Goal: Task Accomplishment & Management: Manage account settings

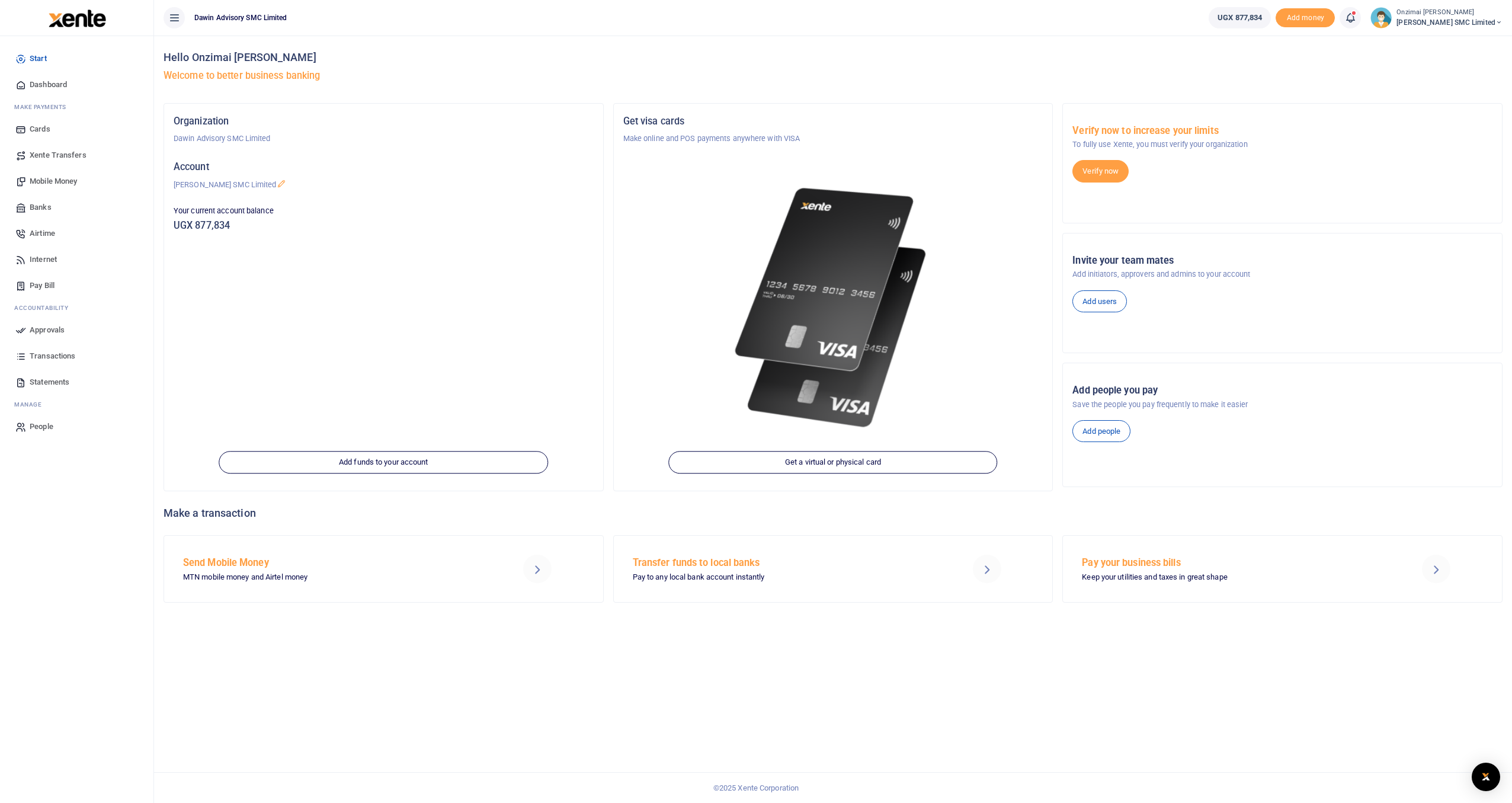
click at [50, 329] on span "Approvals" at bounding box center [47, 330] width 35 height 12
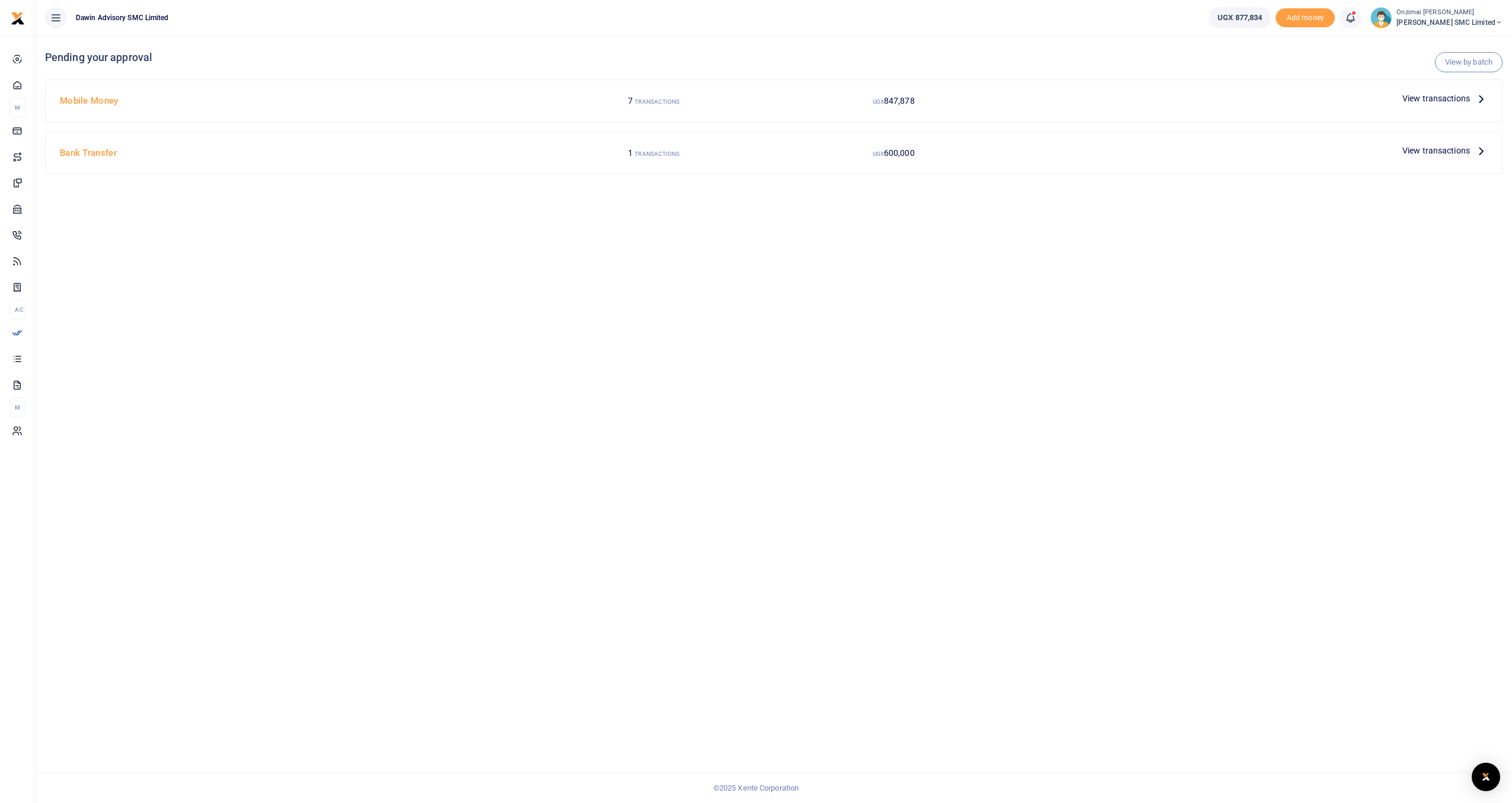
click at [1431, 99] on span "View transactions" at bounding box center [1436, 98] width 67 height 13
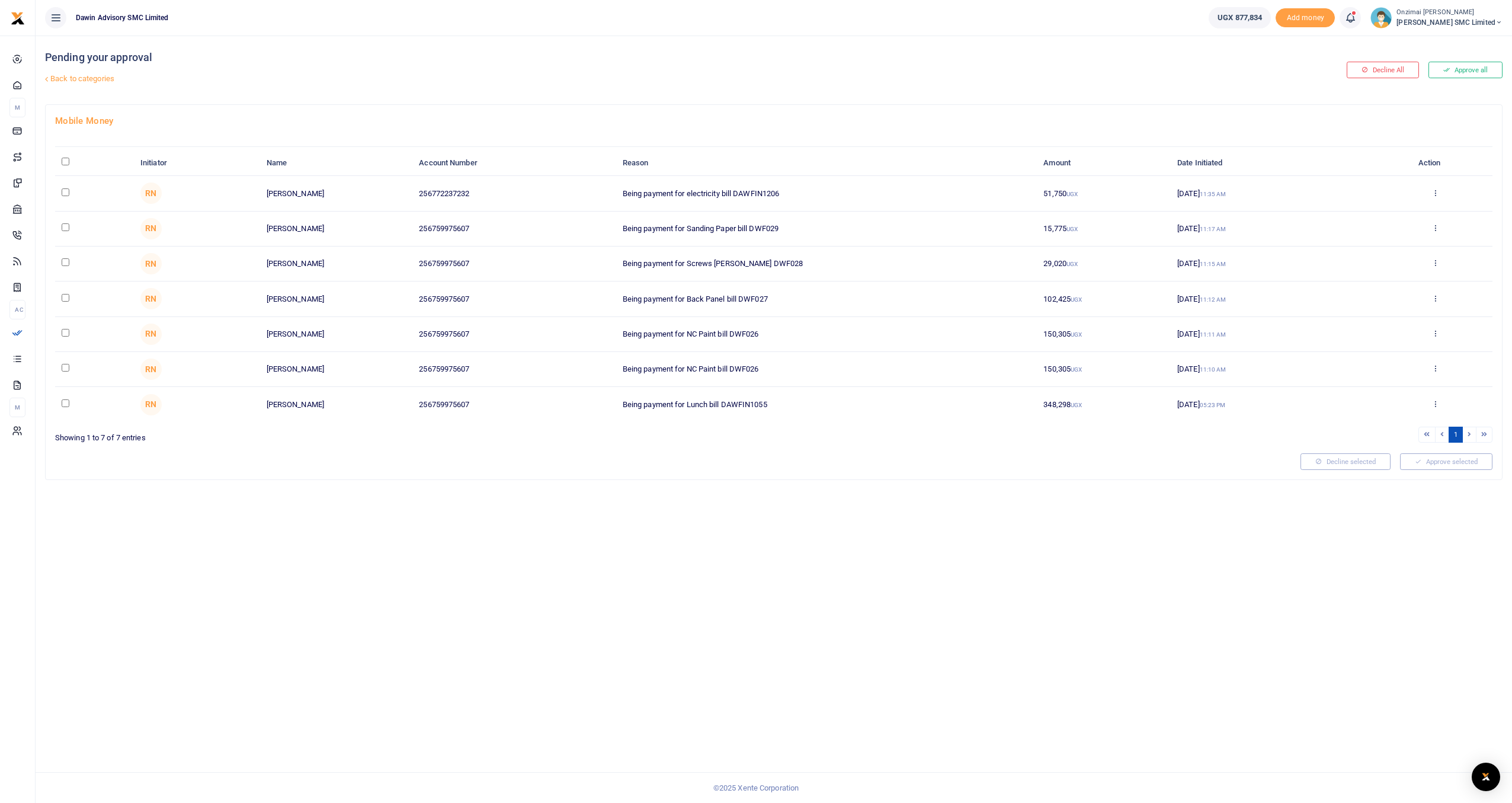
click at [63, 194] on input "checkbox" at bounding box center [66, 193] width 8 height 8
checkbox input "true"
click at [68, 228] on input "checkbox" at bounding box center [66, 227] width 8 height 8
checkbox input "true"
click at [63, 264] on input "checkbox" at bounding box center [66, 262] width 8 height 8
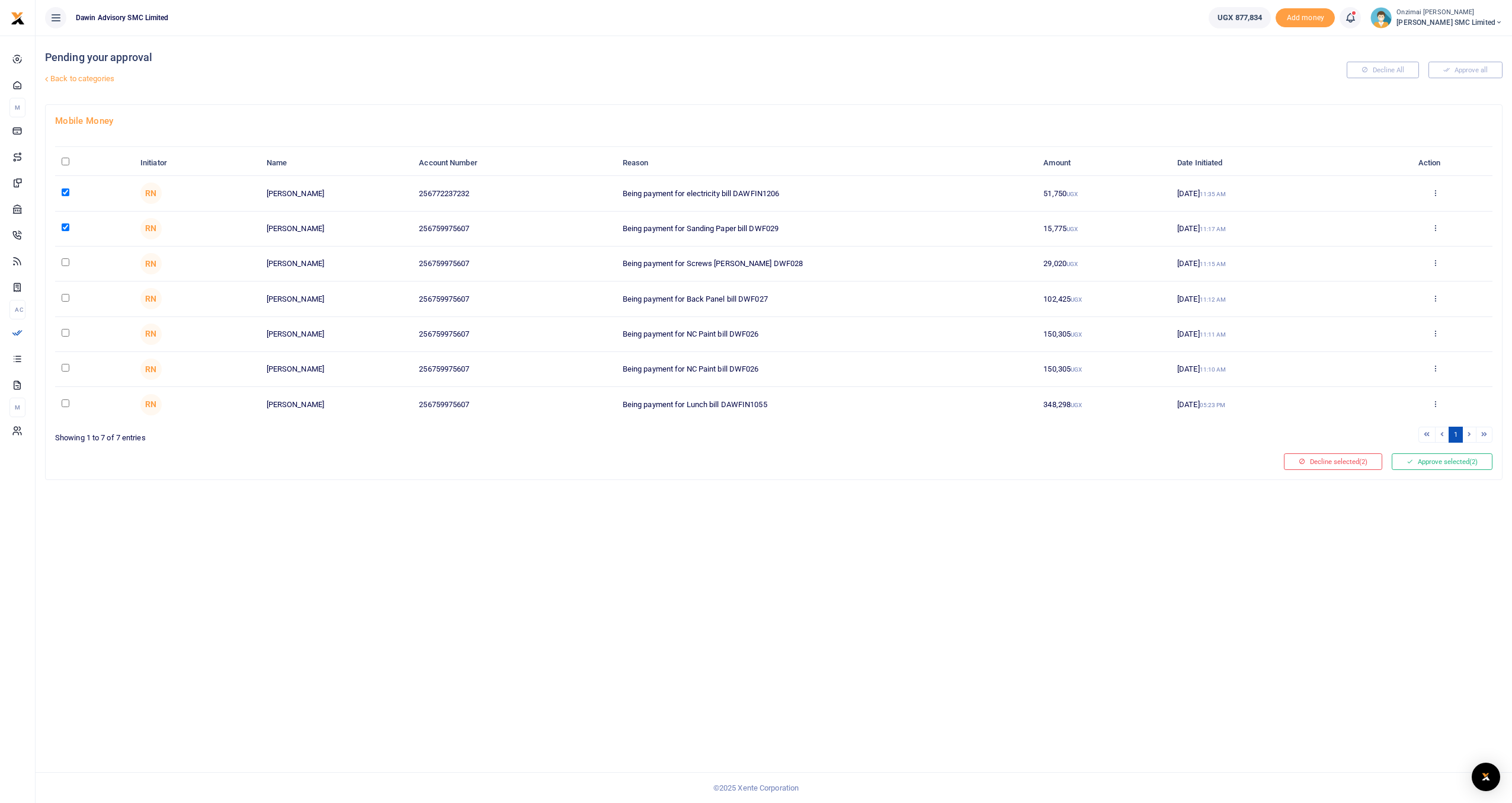
checkbox input "true"
click at [71, 300] on td at bounding box center [95, 299] width 79 height 35
click at [64, 326] on td at bounding box center [95, 335] width 79 height 35
click at [64, 295] on input "checkbox" at bounding box center [66, 298] width 8 height 8
checkbox input "true"
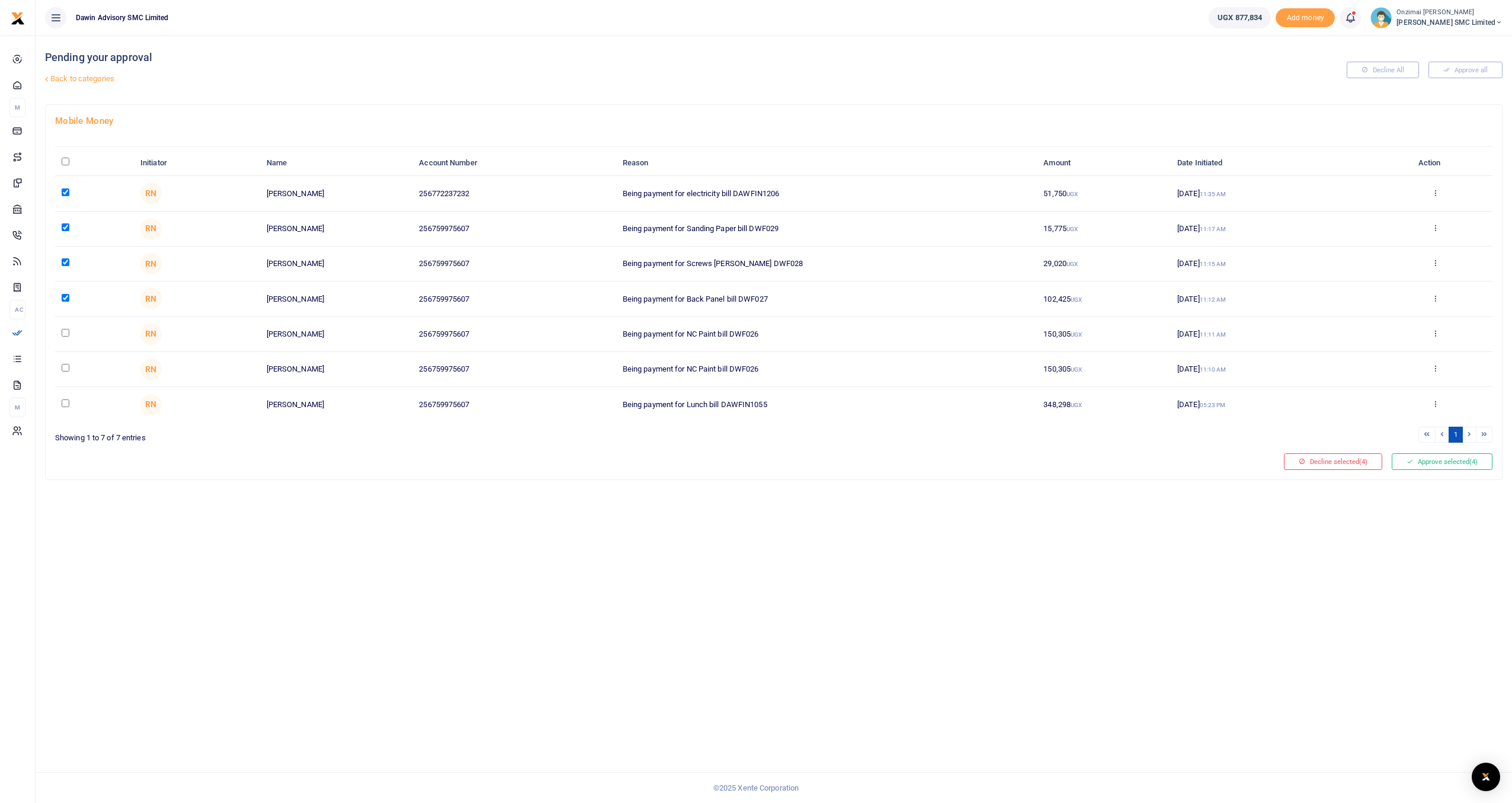
click at [66, 332] on input "checkbox" at bounding box center [66, 333] width 8 height 8
checkbox input "true"
click at [1429, 466] on button "Approve selected (5)" at bounding box center [1442, 461] width 101 height 17
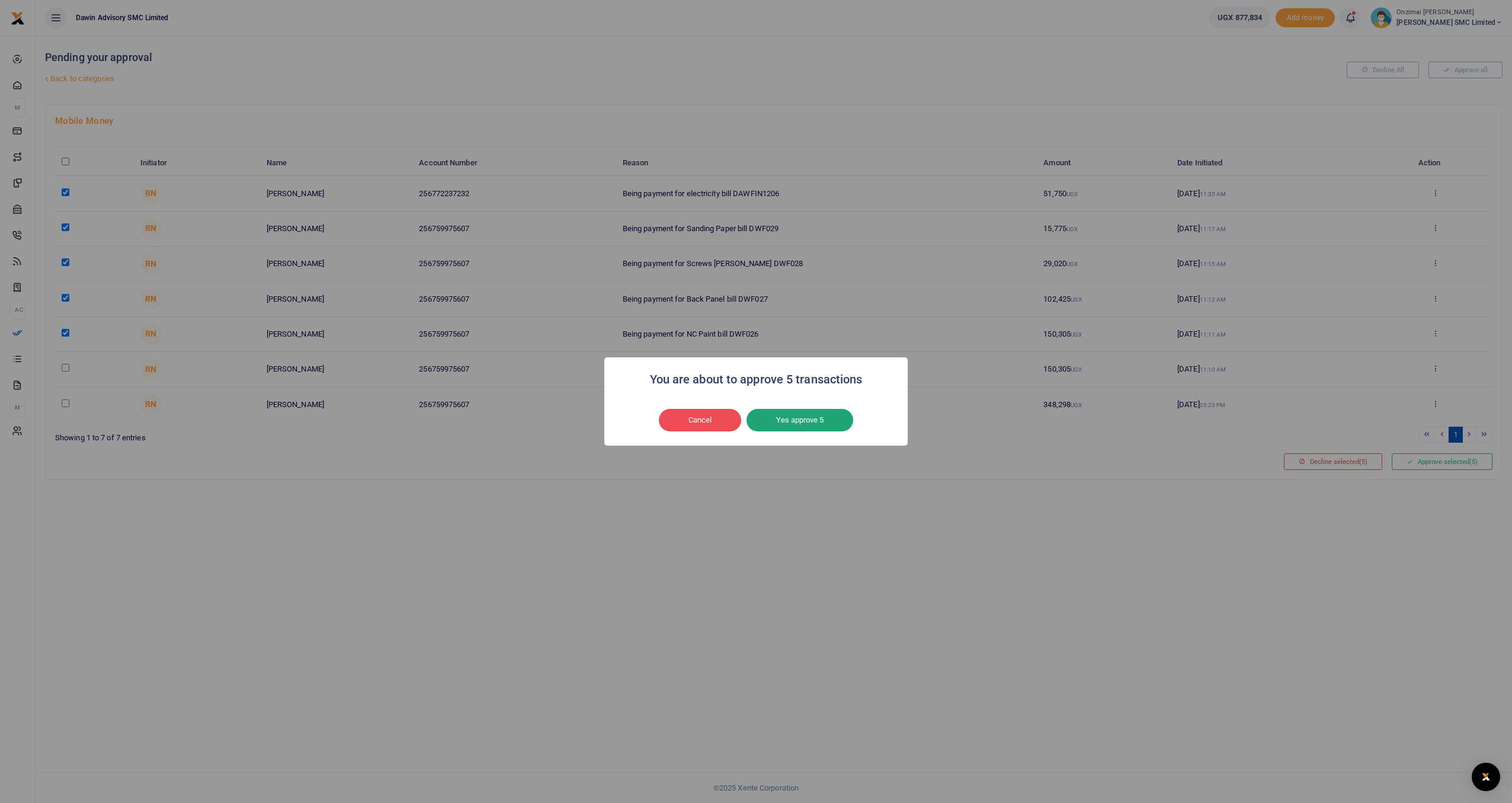
click at [811, 413] on button "Yes approve 5" at bounding box center [800, 420] width 107 height 22
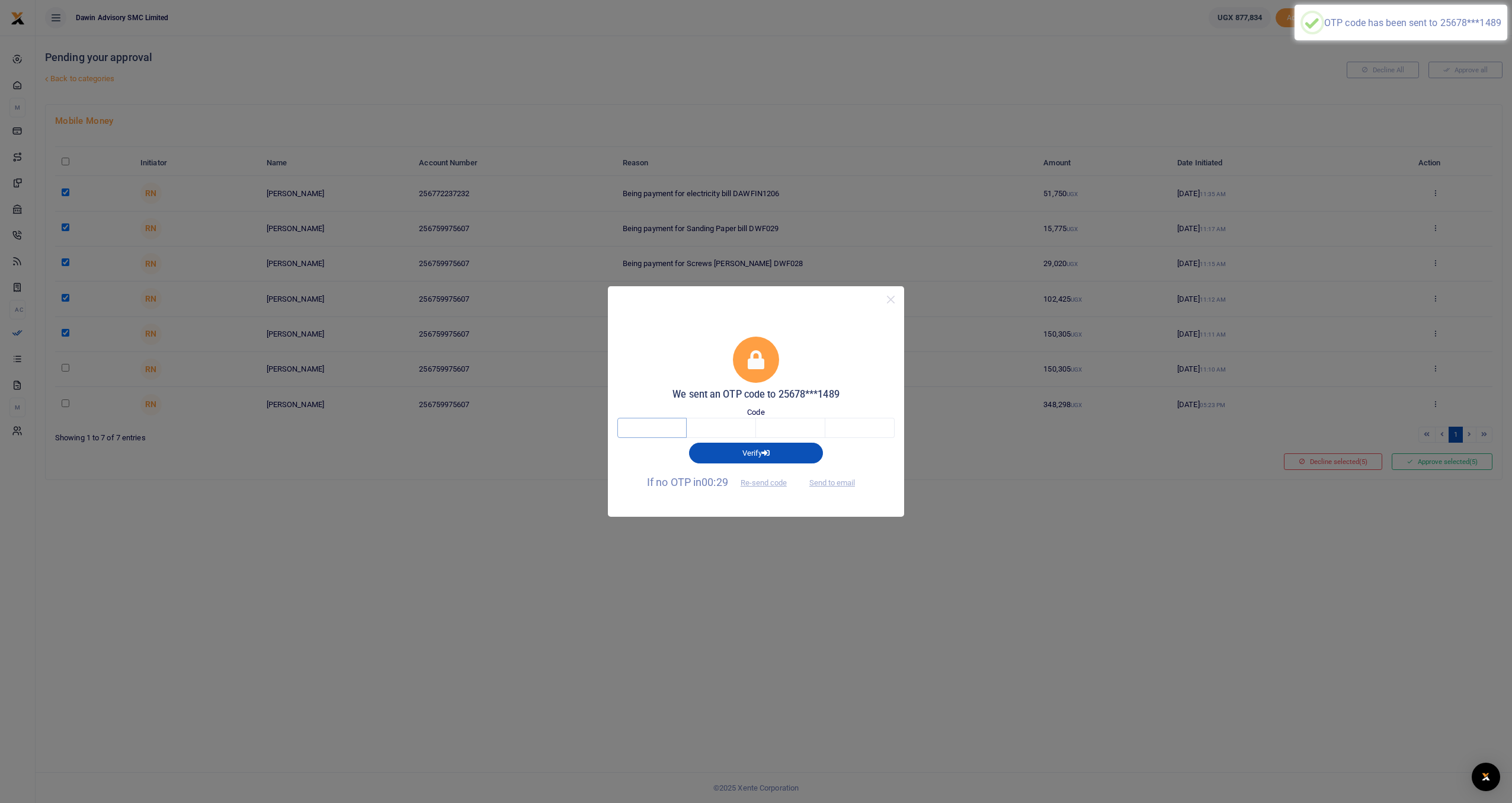
click at [640, 424] on input "text" at bounding box center [652, 428] width 69 height 20
type input "5"
type input "0"
type input "9"
type input "3"
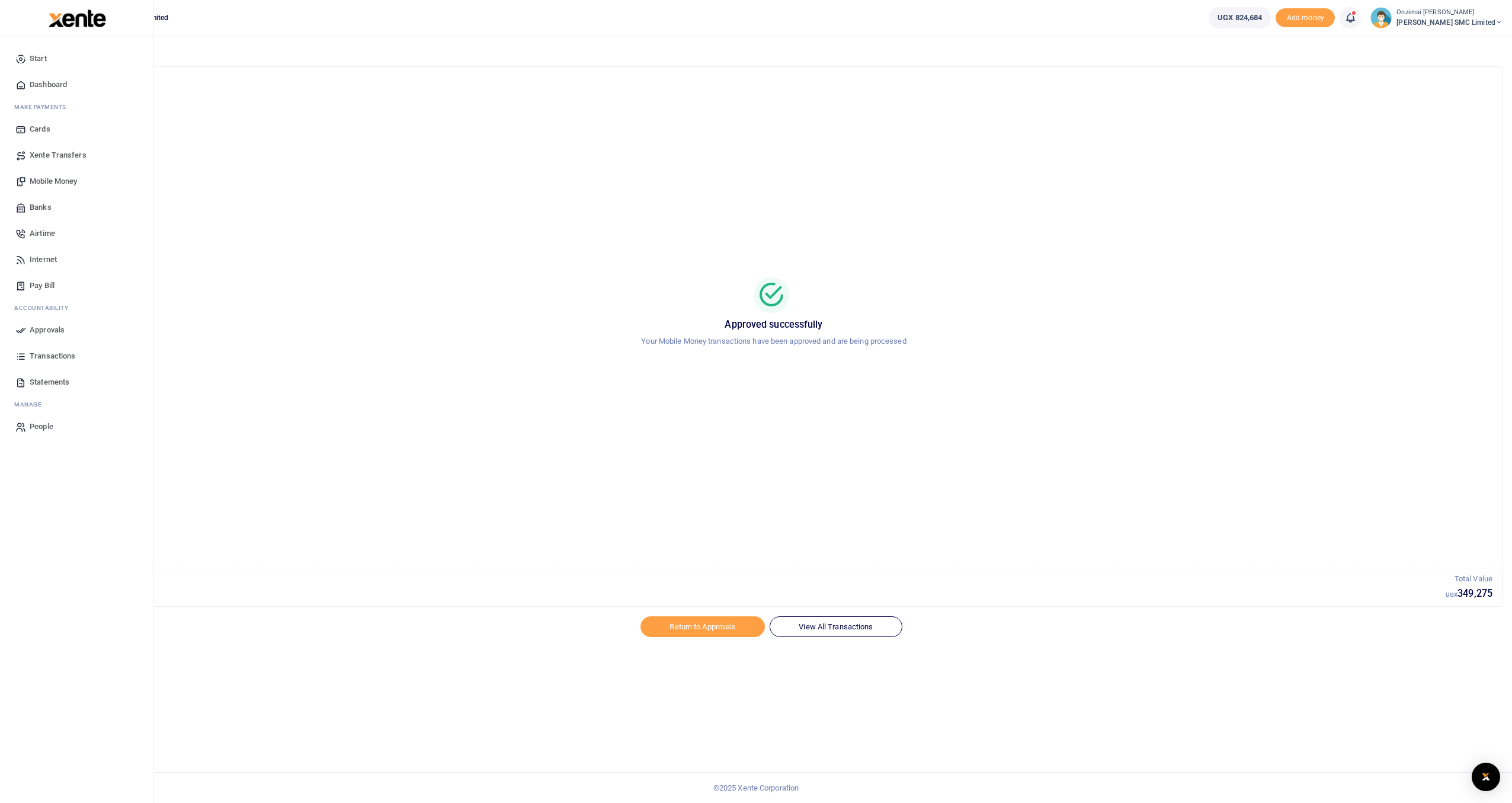
click at [50, 182] on span "Mobile Money" at bounding box center [53, 181] width 47 height 12
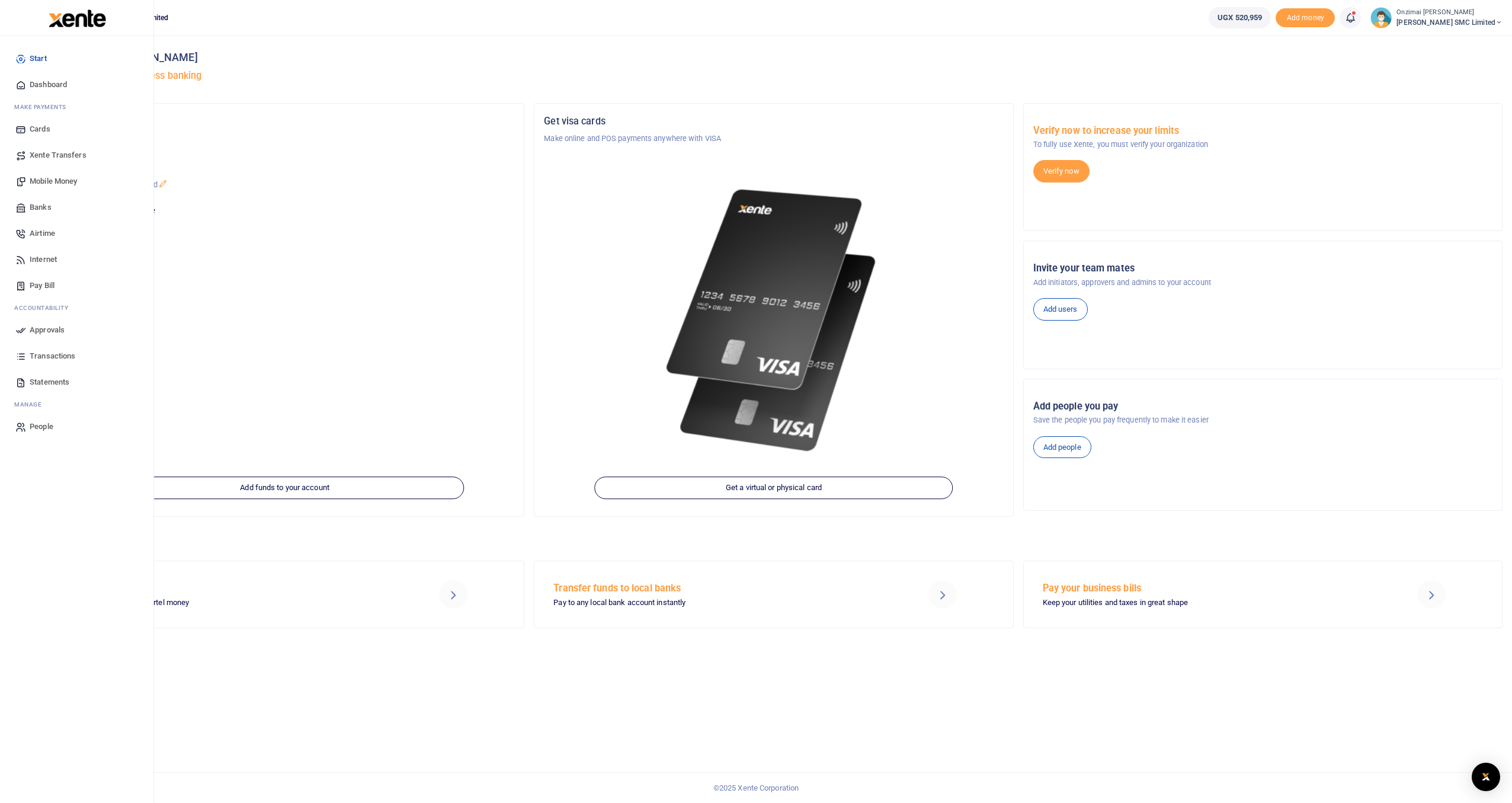
click at [62, 185] on span "Mobile Money" at bounding box center [53, 181] width 47 height 12
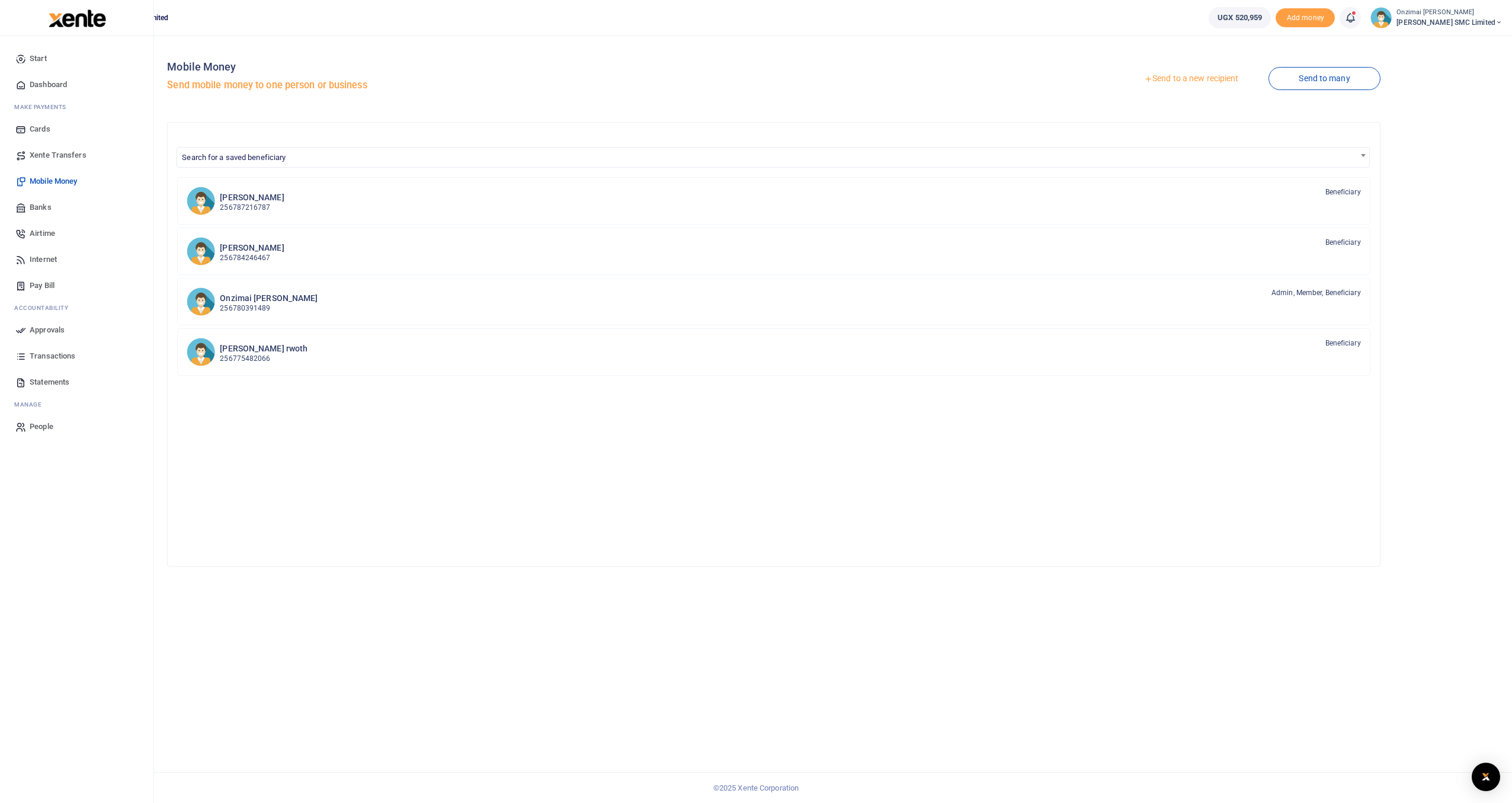
click at [22, 332] on icon at bounding box center [20, 330] width 10 height 10
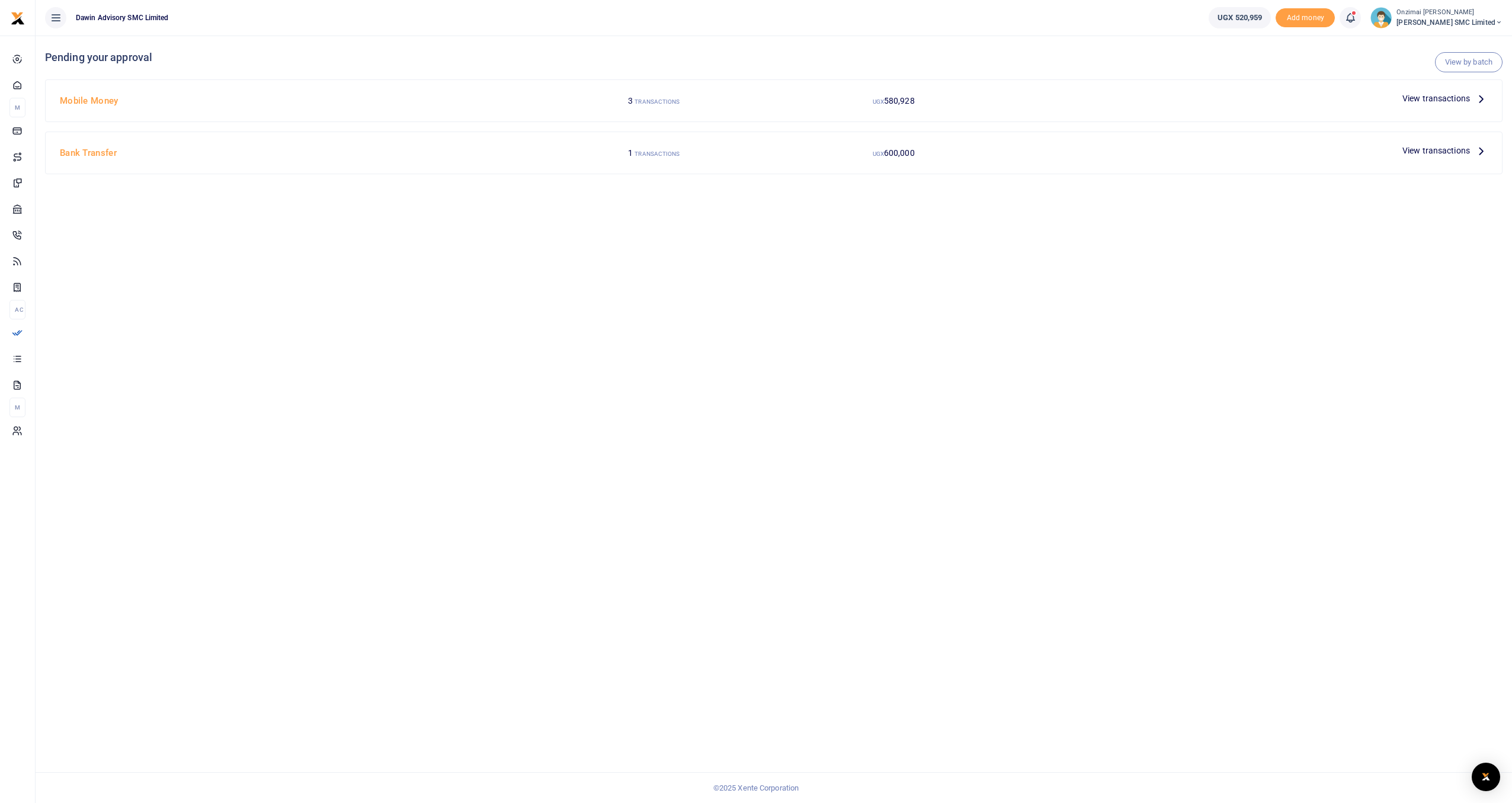
click at [1443, 101] on div at bounding box center [756, 401] width 1512 height 803
click at [1436, 96] on span "View transactions" at bounding box center [1436, 98] width 67 height 13
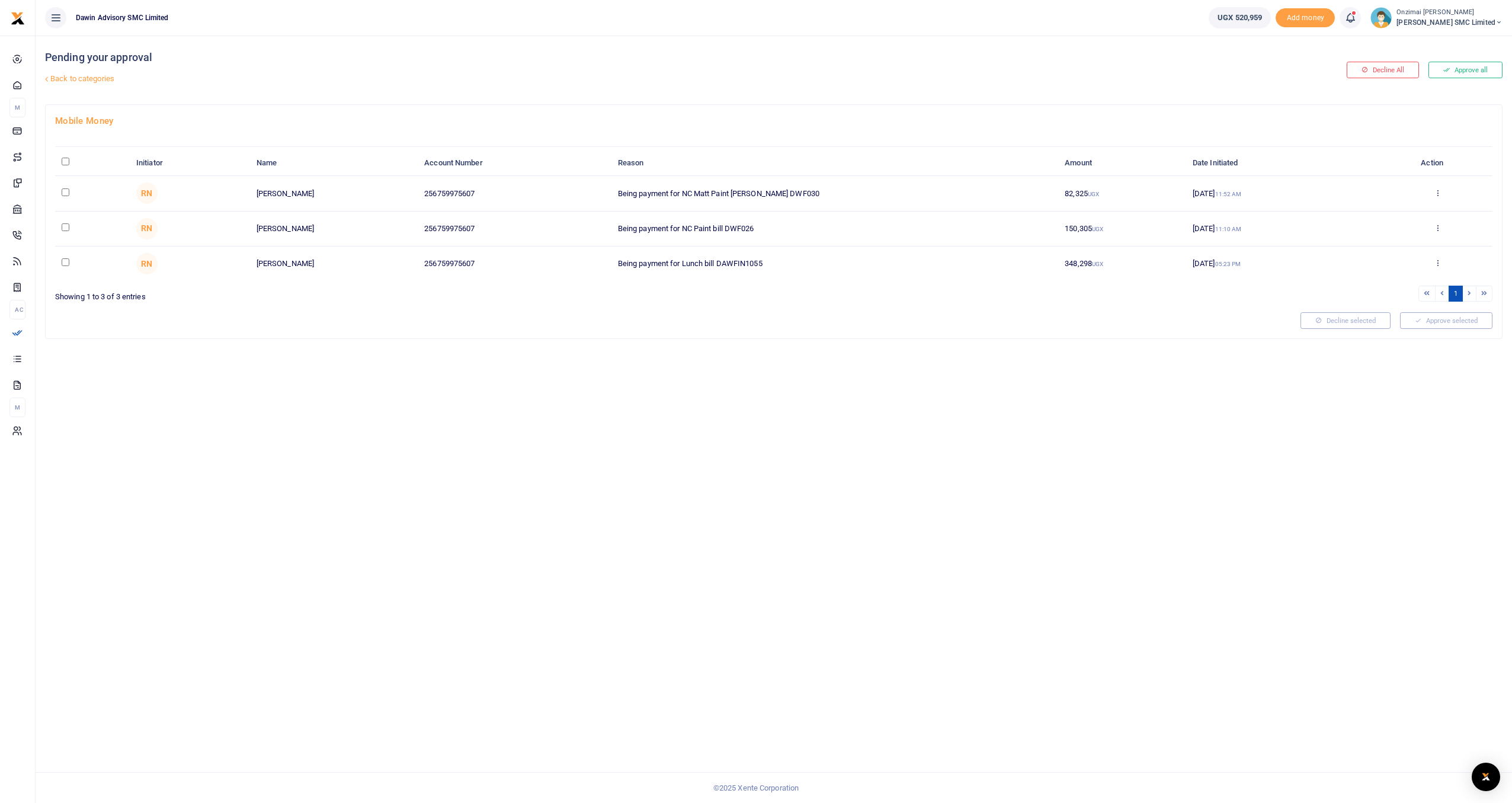
click at [64, 226] on input "checkbox" at bounding box center [66, 227] width 8 height 8
checkbox input "true"
click at [1338, 321] on button "Decline selected (1)" at bounding box center [1332, 320] width 99 height 17
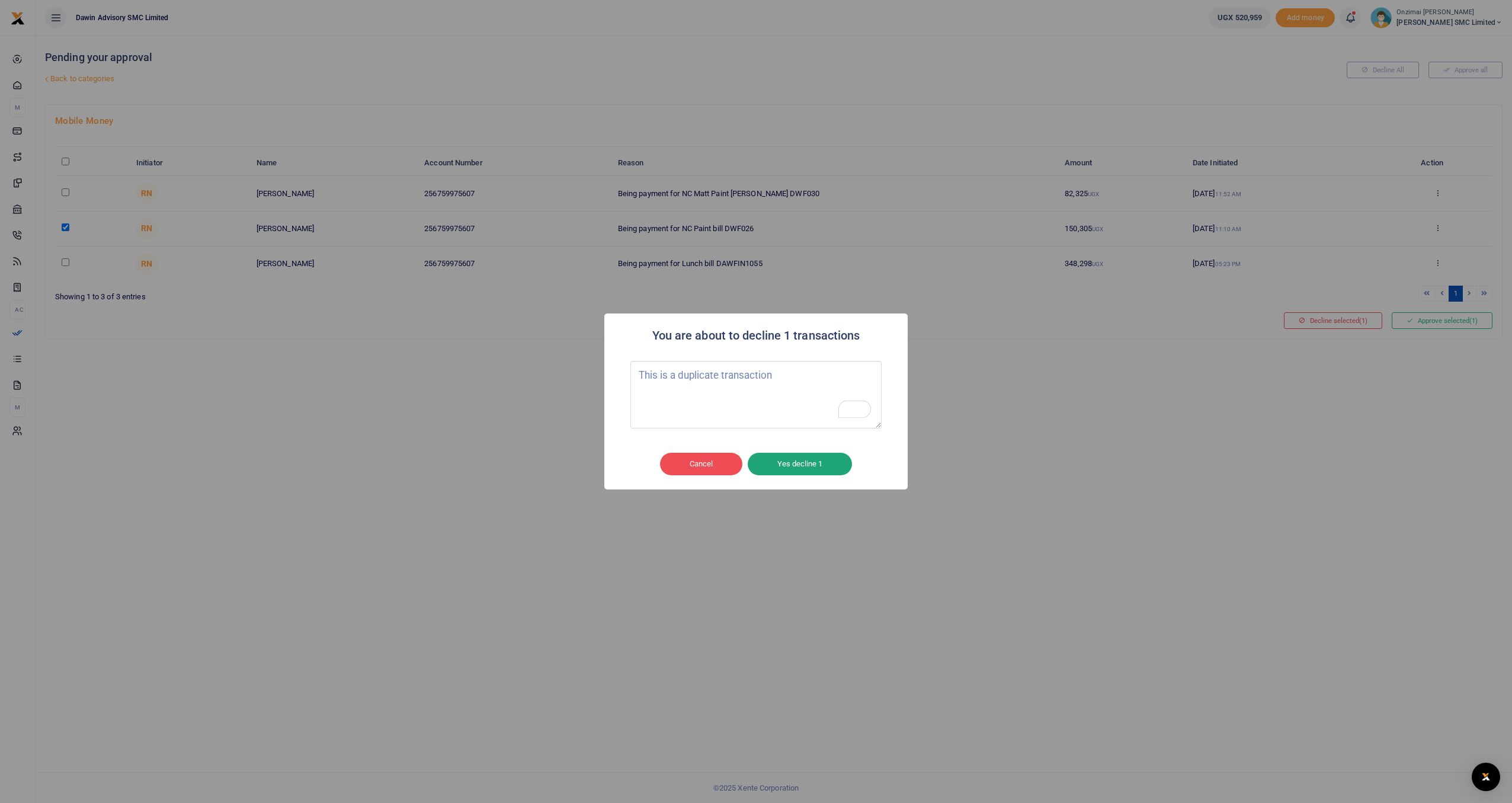
type textarea "This is a duplicate transaction"
click at [817, 470] on button "Yes decline 1" at bounding box center [800, 464] width 104 height 22
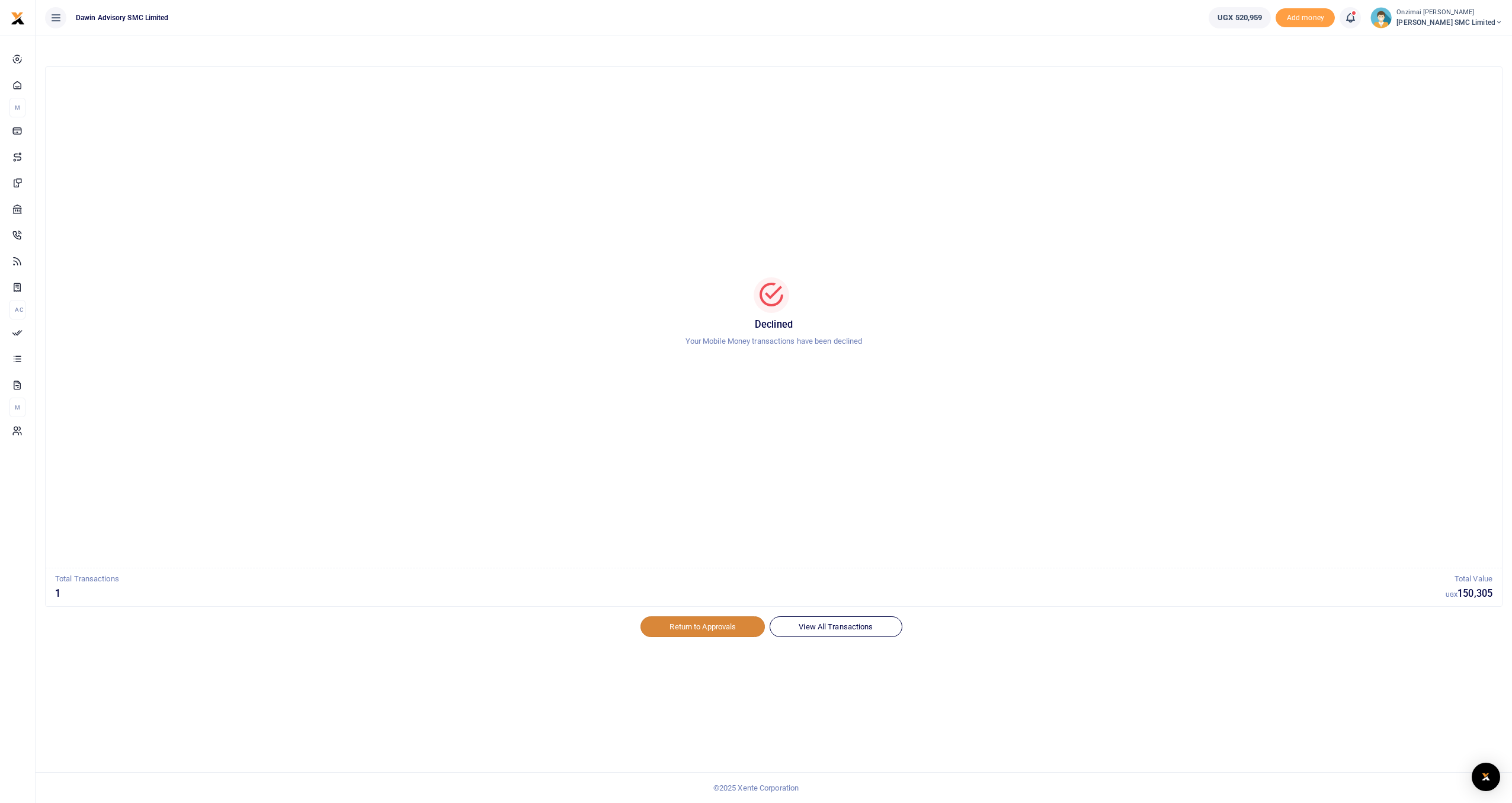
click at [728, 633] on link "Return to Approvals" at bounding box center [702, 626] width 124 height 20
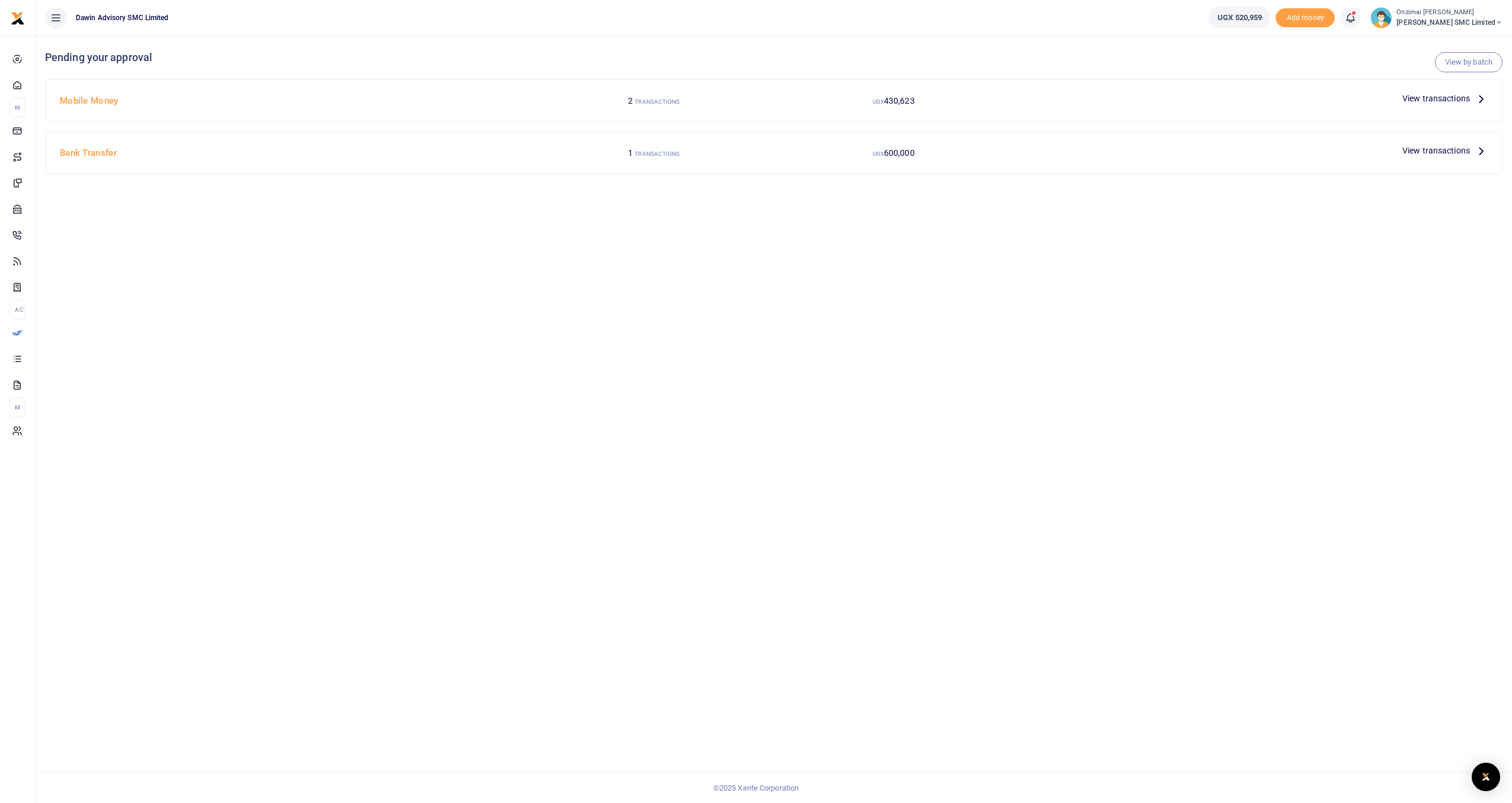
click at [1416, 100] on span "View transactions" at bounding box center [1436, 98] width 67 height 13
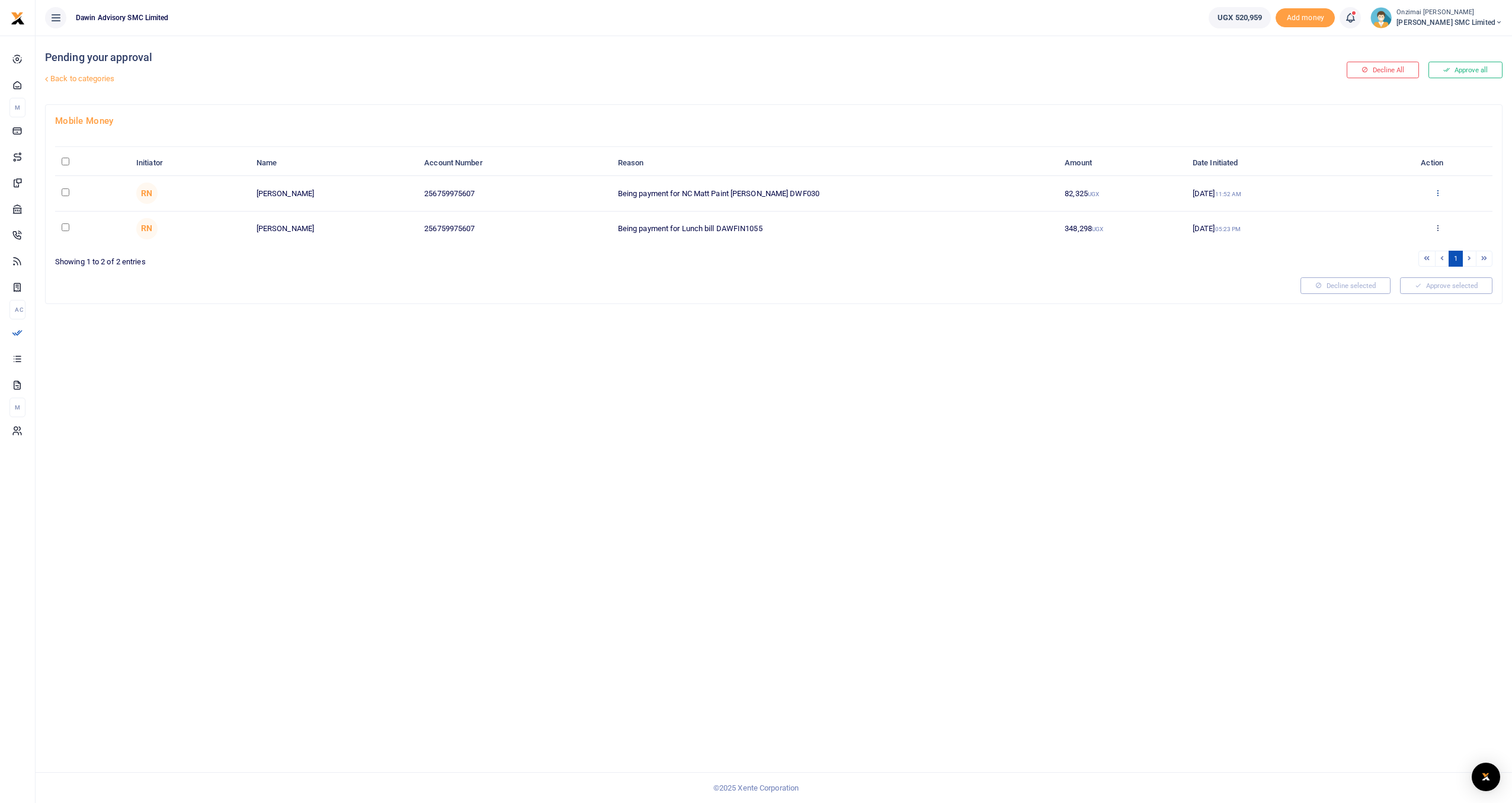
click at [1437, 190] on icon at bounding box center [1437, 193] width 8 height 8
click at [1401, 215] on link "Approve" at bounding box center [1393, 212] width 94 height 17
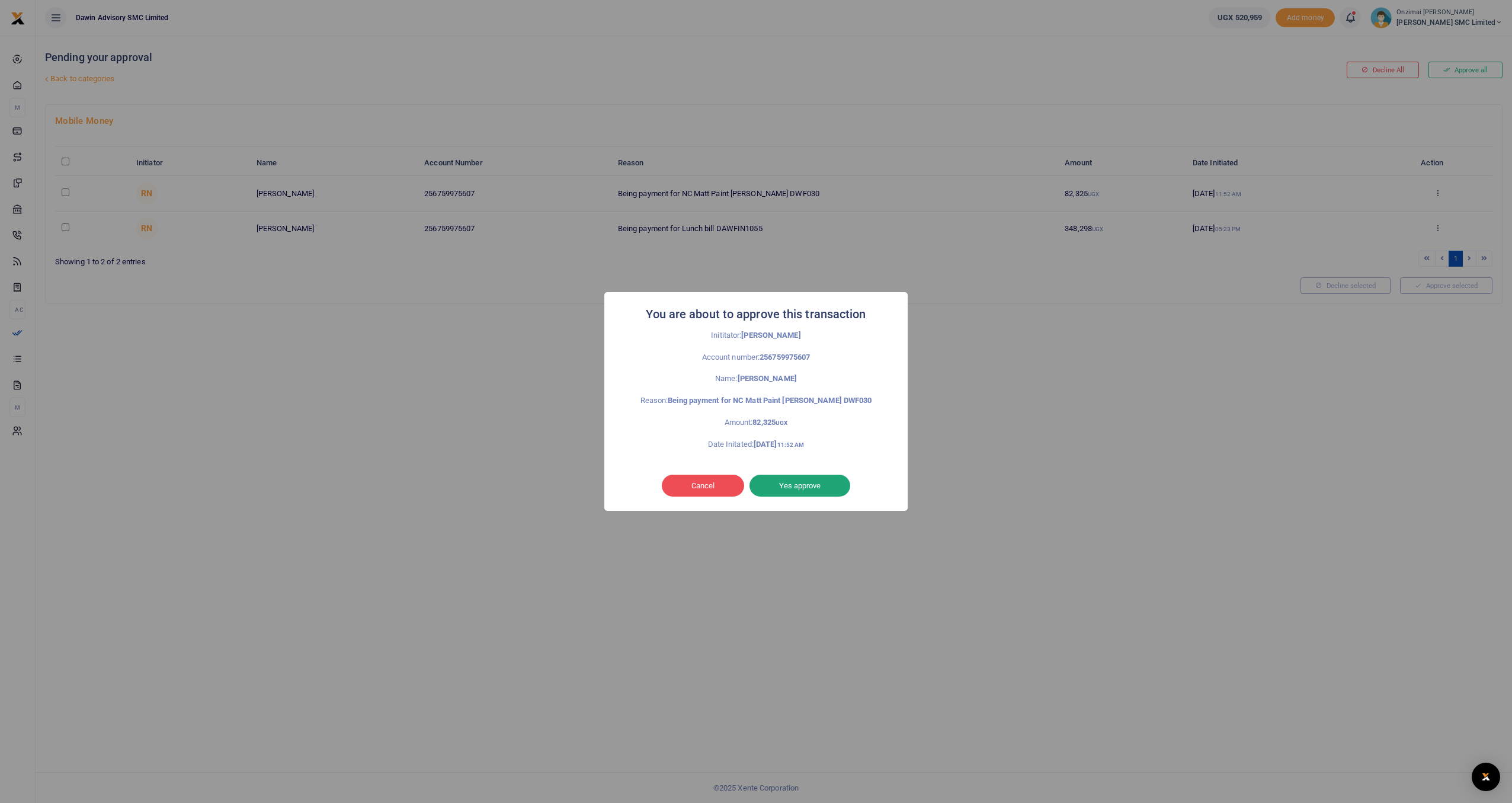
click at [817, 486] on button "Yes approve" at bounding box center [800, 486] width 101 height 22
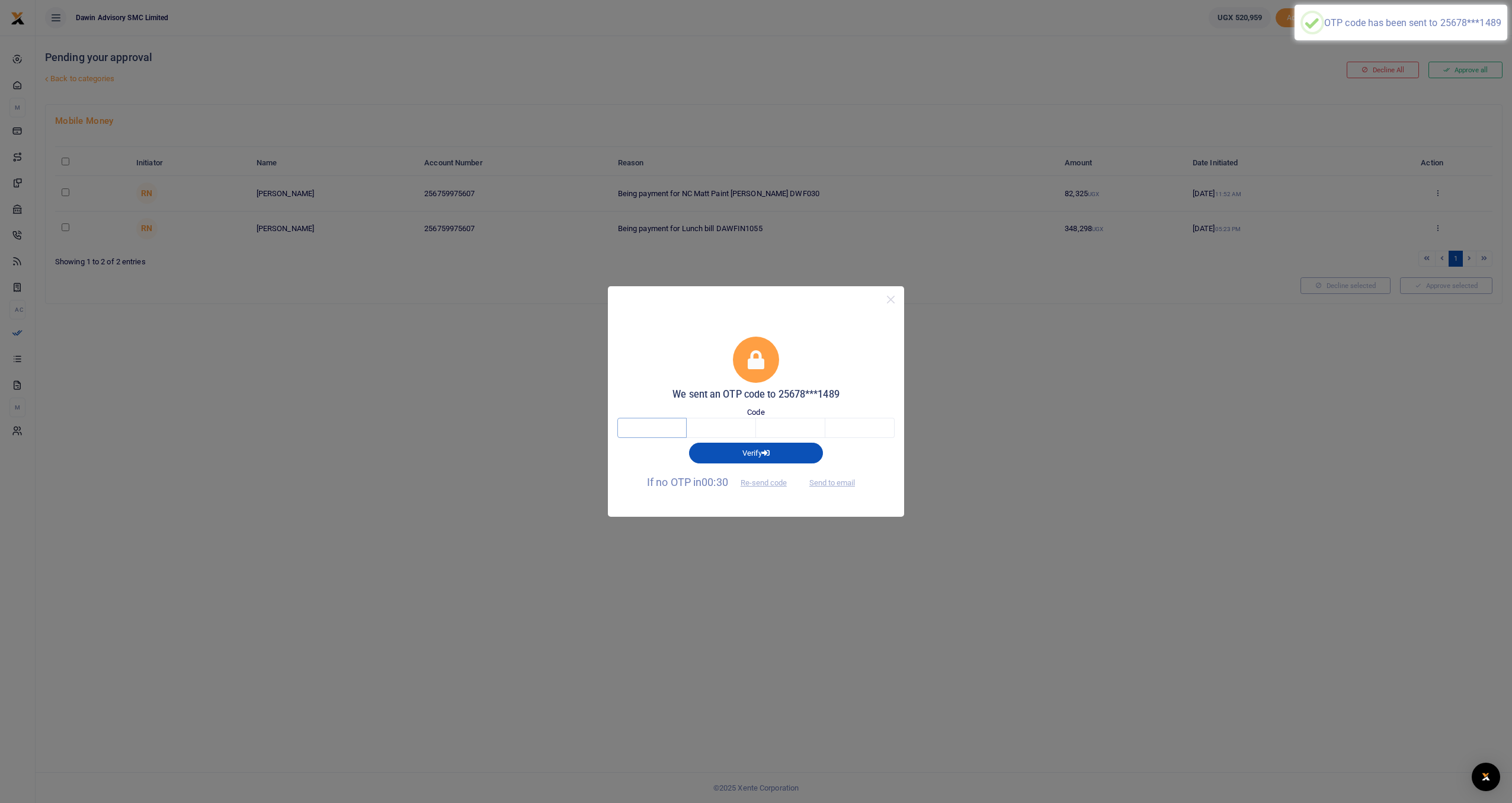
click at [631, 436] on input "text" at bounding box center [652, 428] width 69 height 20
type input "2"
type input "7"
type input "8"
type input "2"
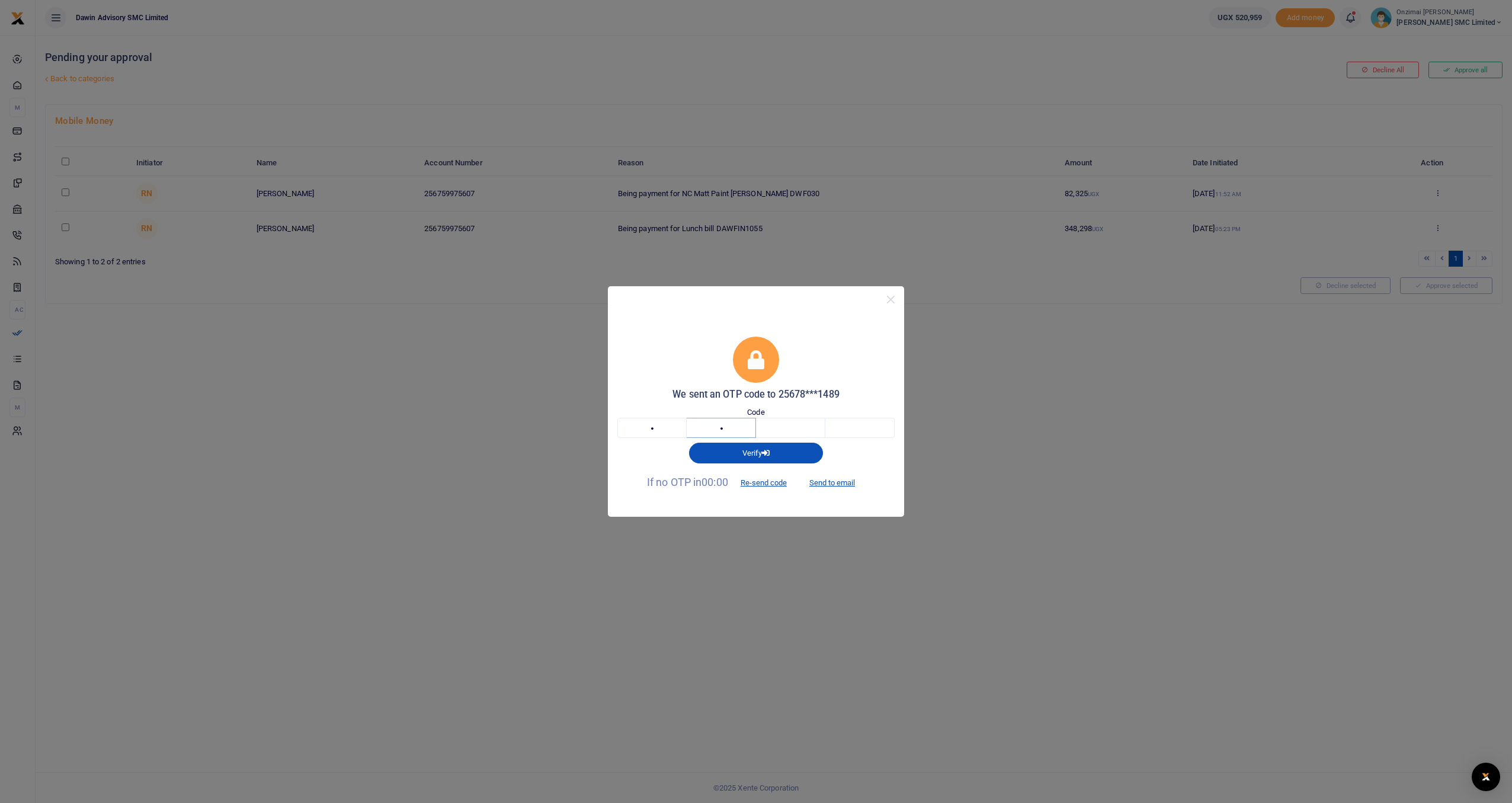
type input "7"
type input "8"
type input "1"
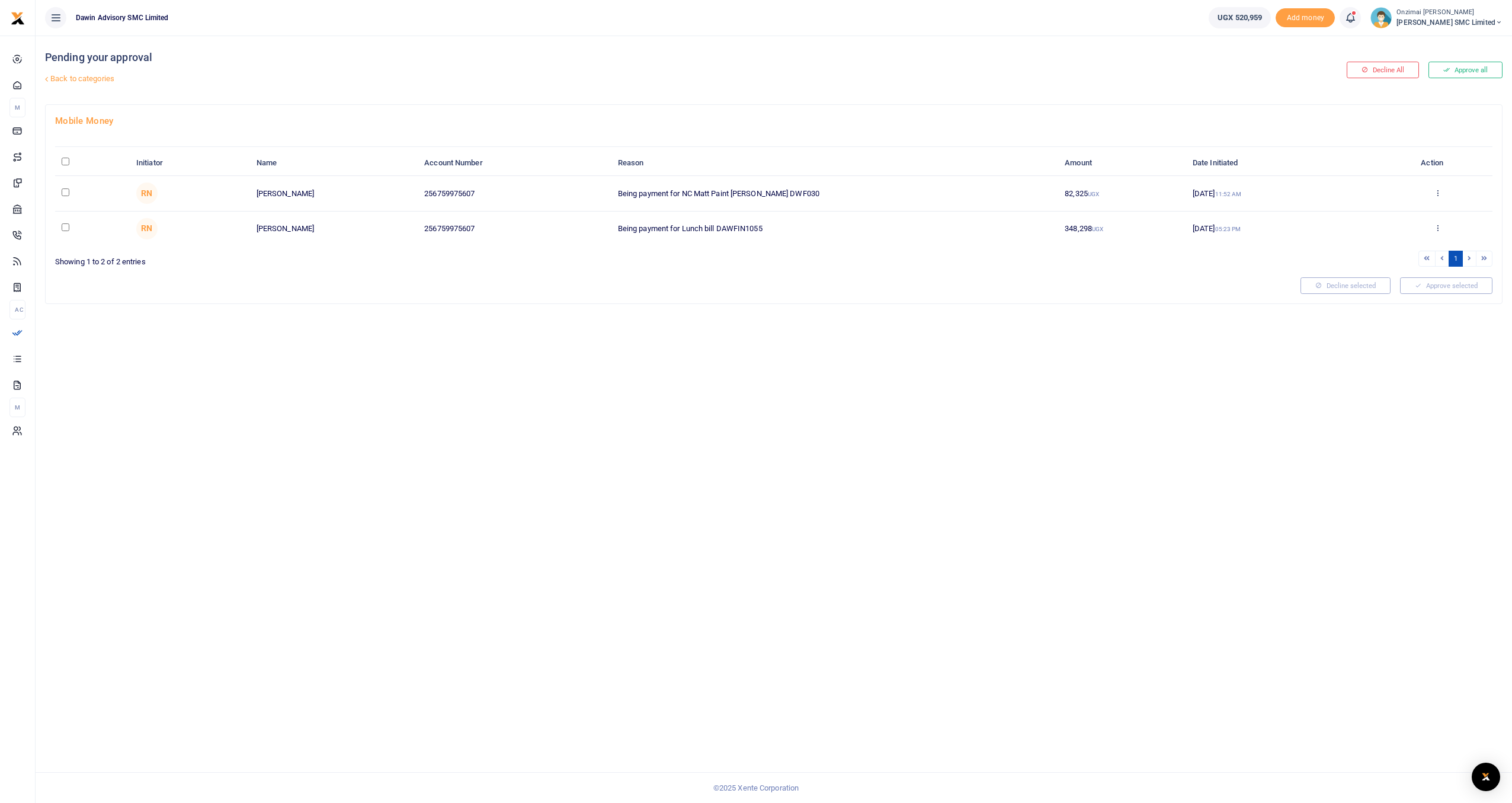
click at [63, 193] on input "checkbox" at bounding box center [66, 193] width 8 height 8
checkbox input "true"
click at [1420, 288] on button "Approve selected (1)" at bounding box center [1442, 286] width 101 height 17
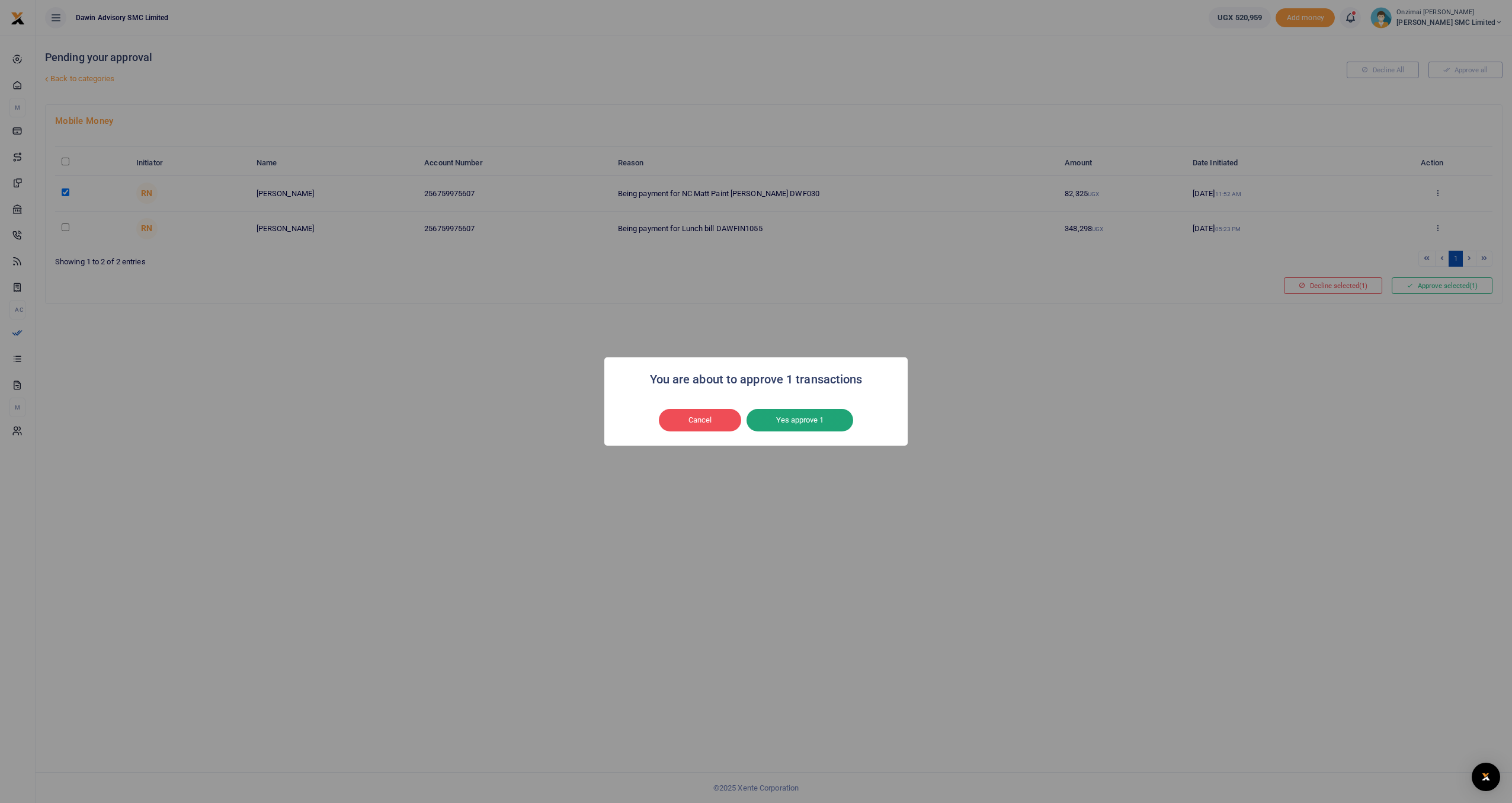
click at [824, 420] on button "Yes approve 1" at bounding box center [800, 420] width 107 height 22
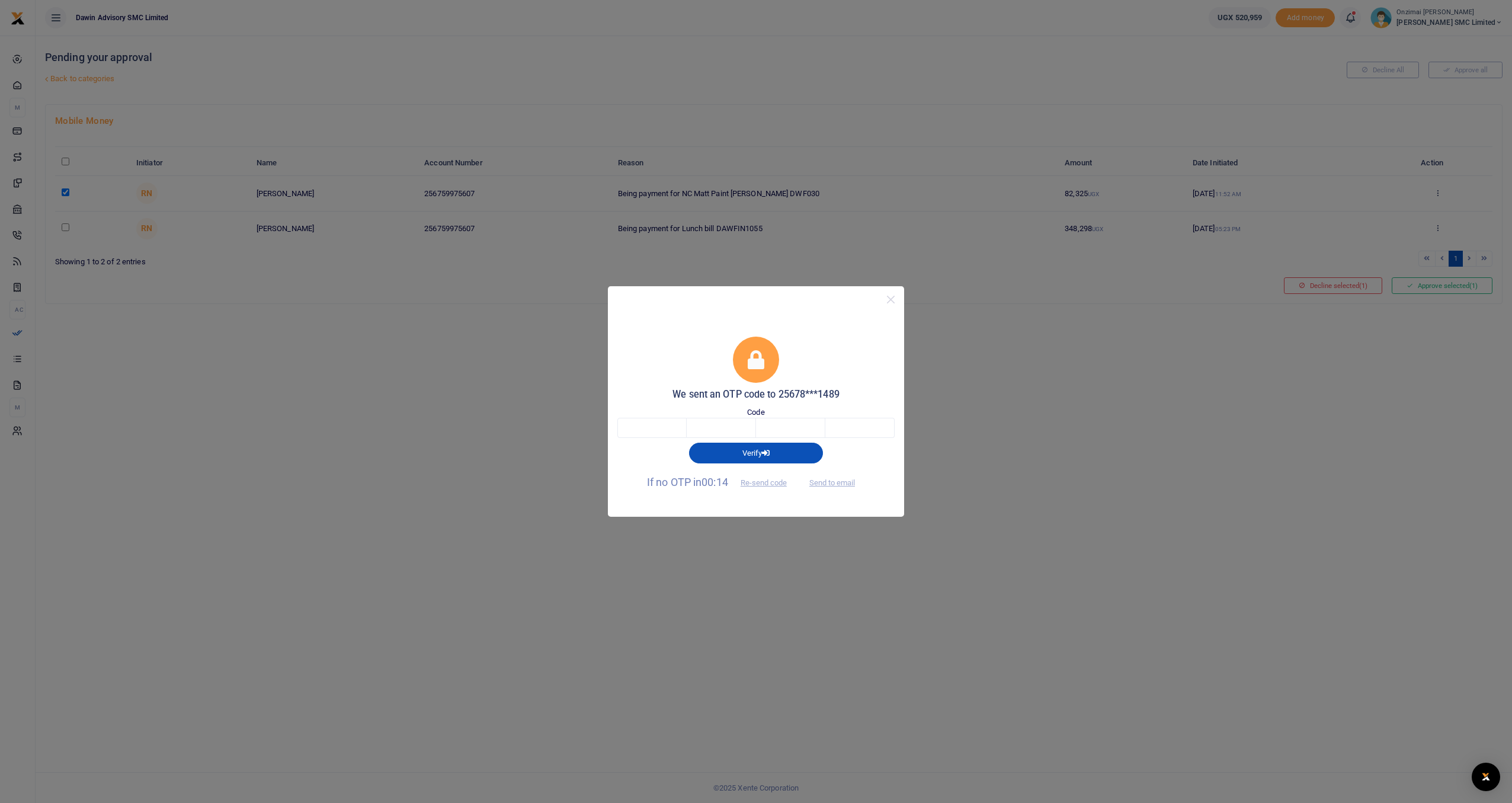
click at [658, 414] on div "Code" at bounding box center [756, 423] width 278 height 32
click at [658, 425] on input "text" at bounding box center [652, 428] width 69 height 20
type input "4"
type input "0"
type input "7"
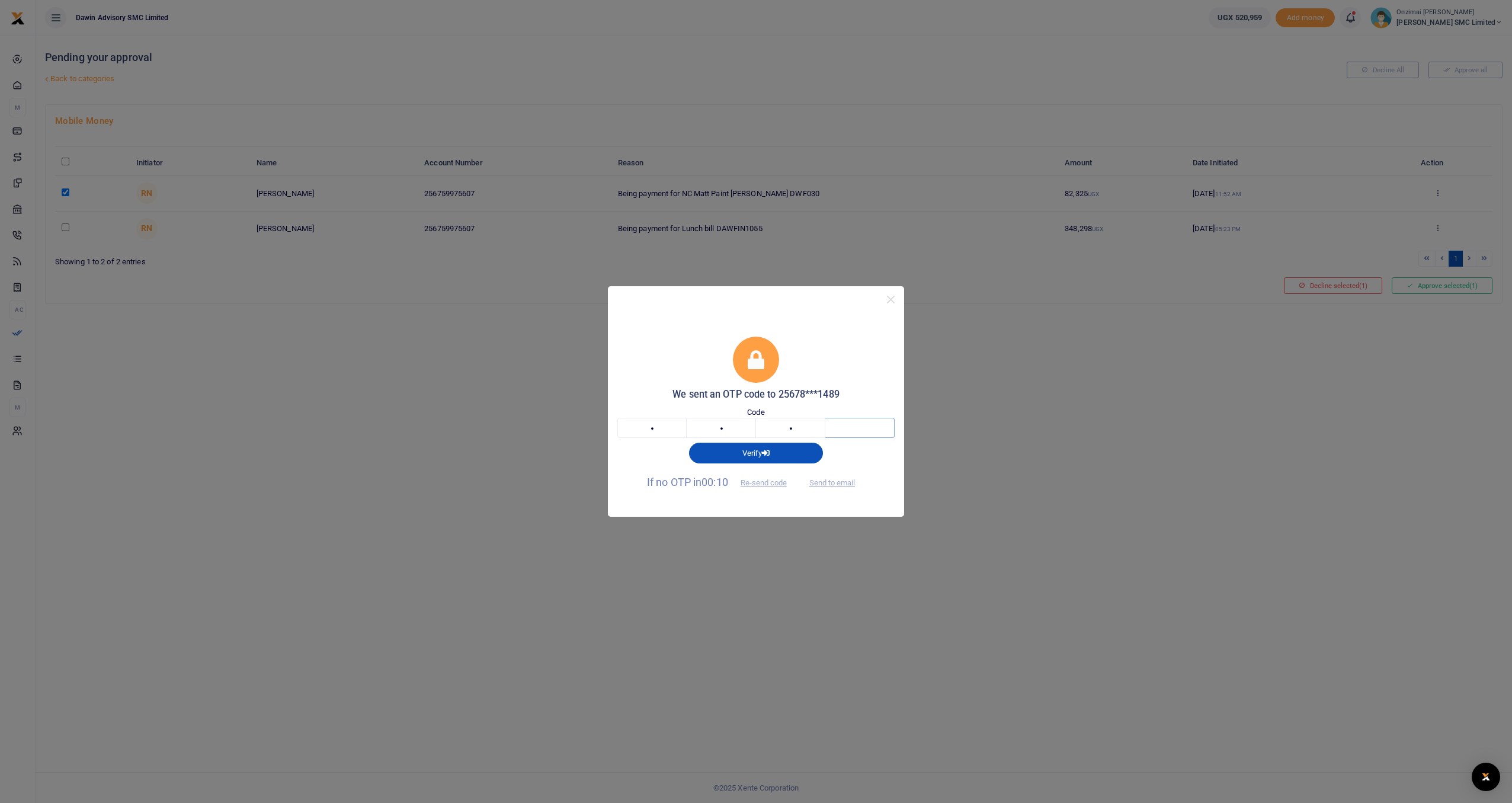
type input "9"
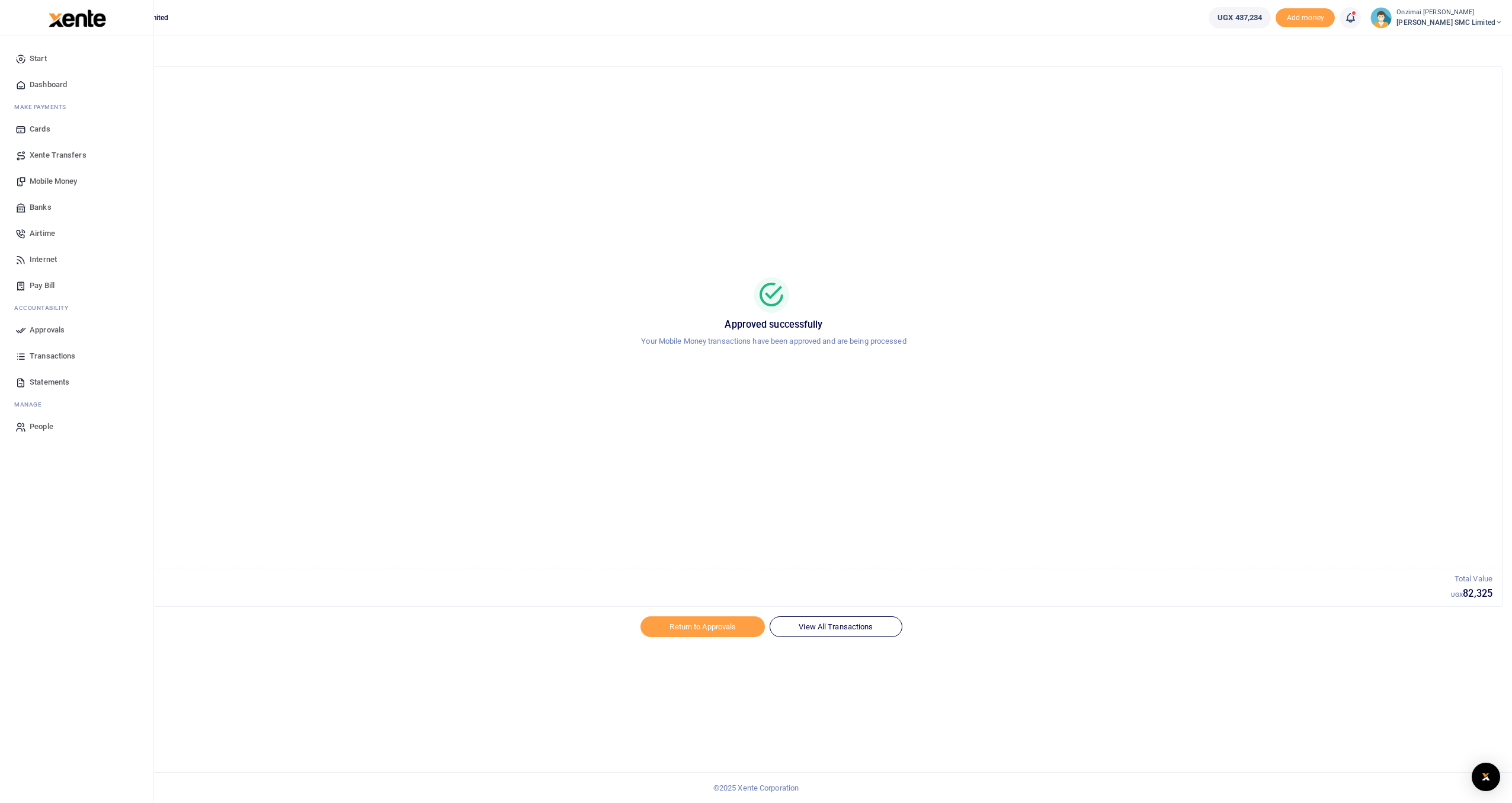
click at [53, 91] on link "Dashboard" at bounding box center [77, 84] width 135 height 26
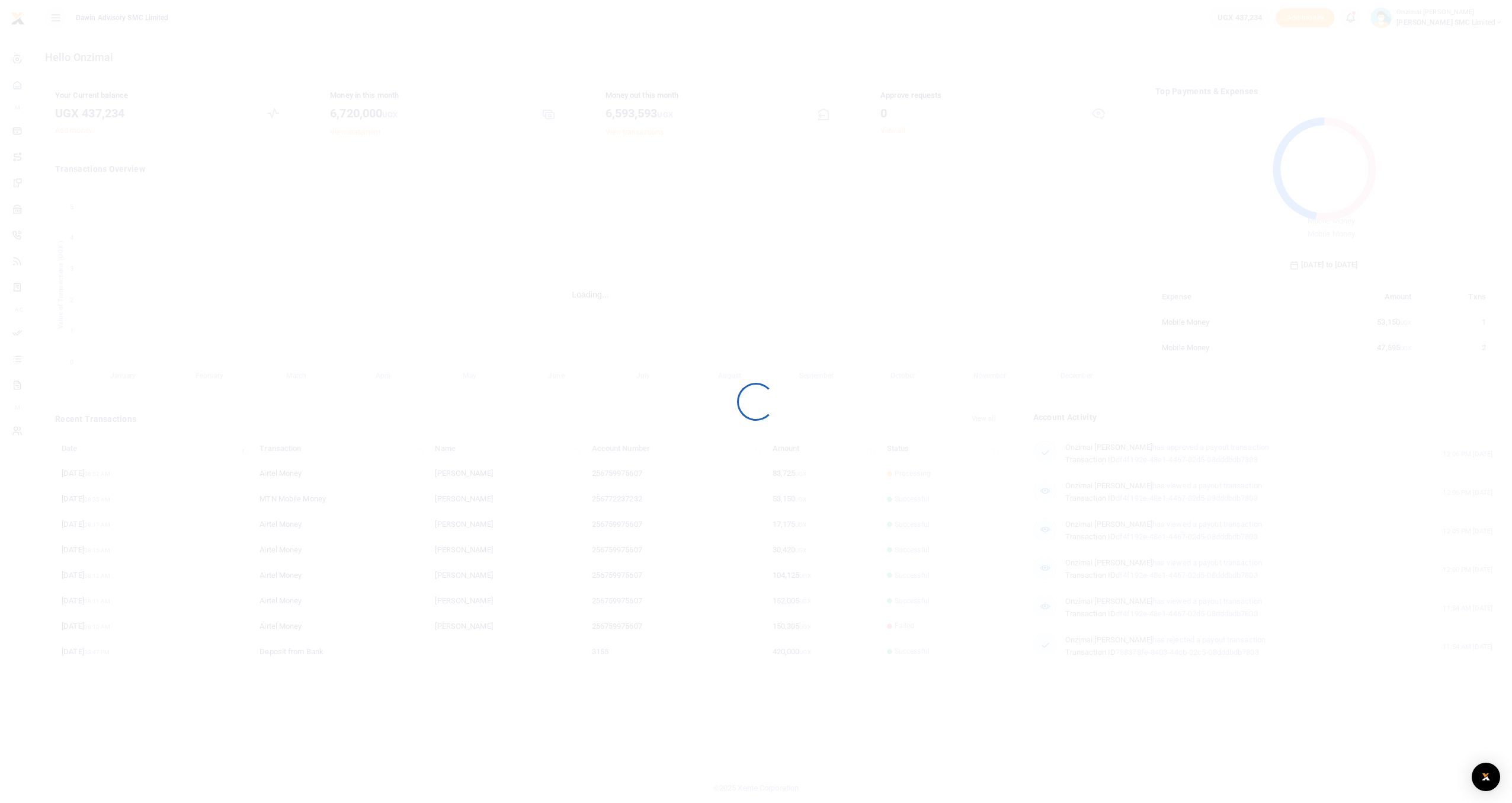
scroll to position [157, 328]
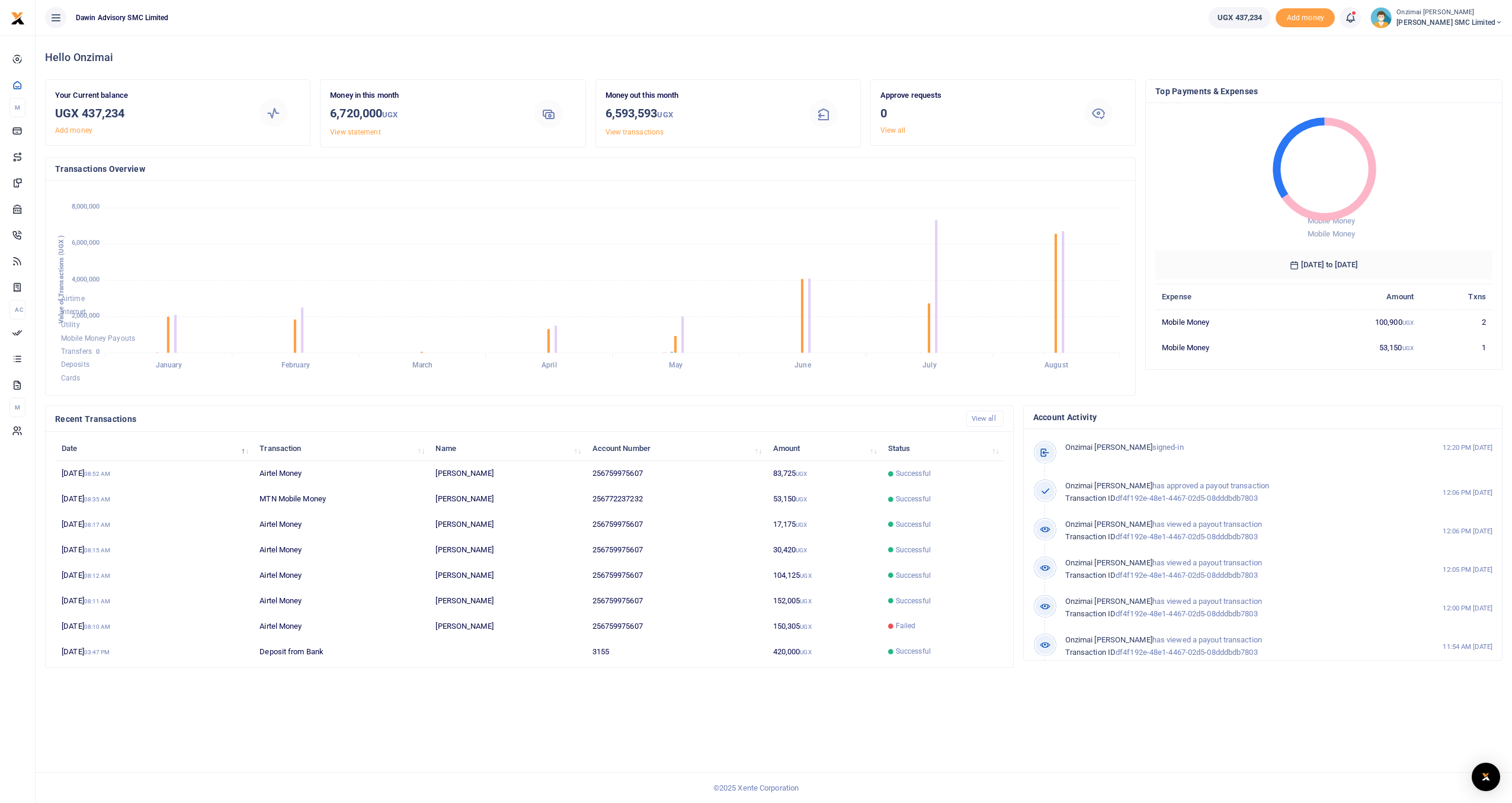
click at [1354, 23] on icon at bounding box center [1350, 18] width 12 height 13
click at [1283, 85] on small "You have 2 awaiting for your to act on" at bounding box center [1276, 89] width 115 height 8
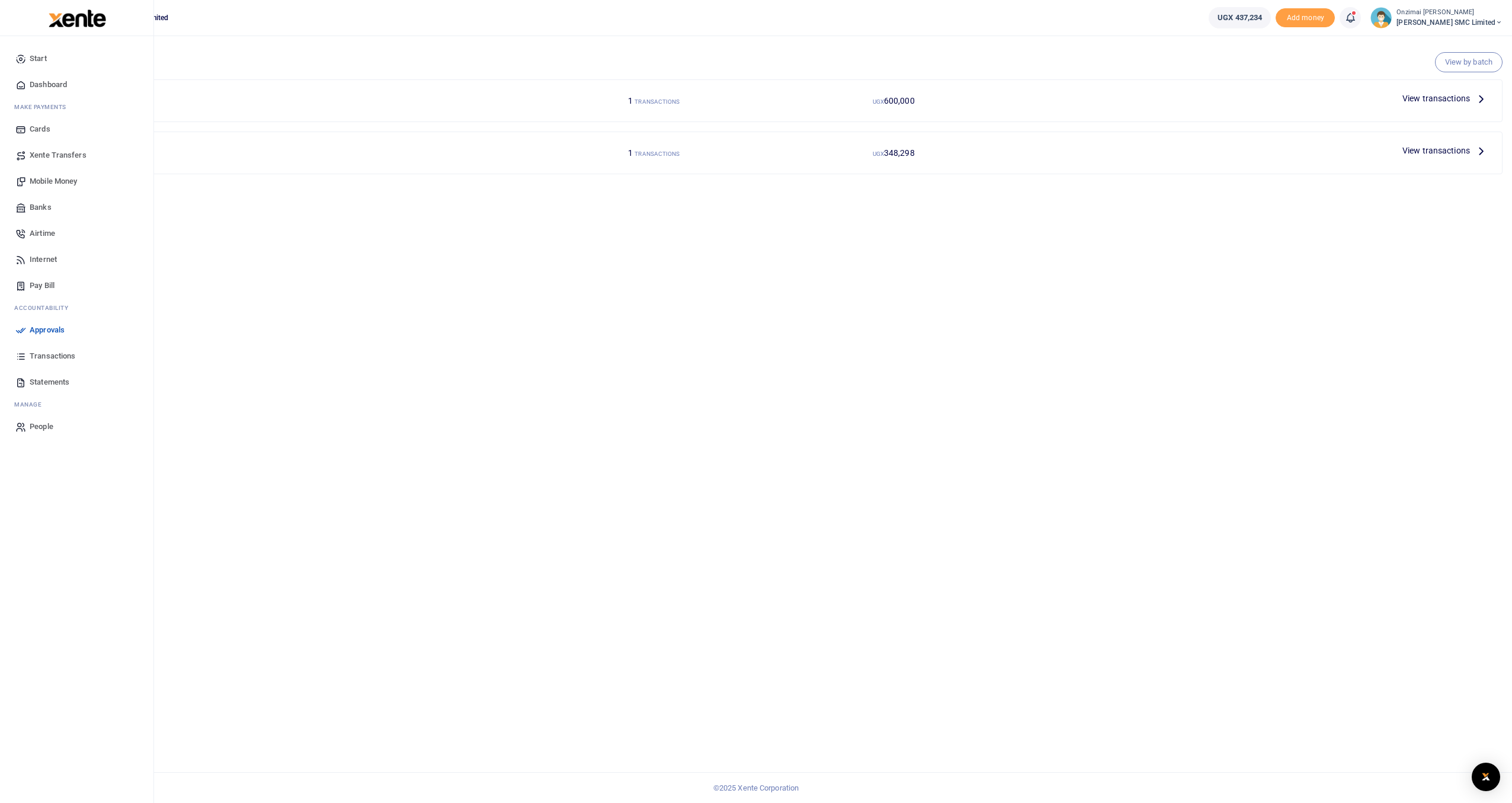
click at [45, 331] on span "Approvals" at bounding box center [47, 330] width 35 height 12
click at [50, 181] on span "Mobile Money" at bounding box center [53, 181] width 47 height 12
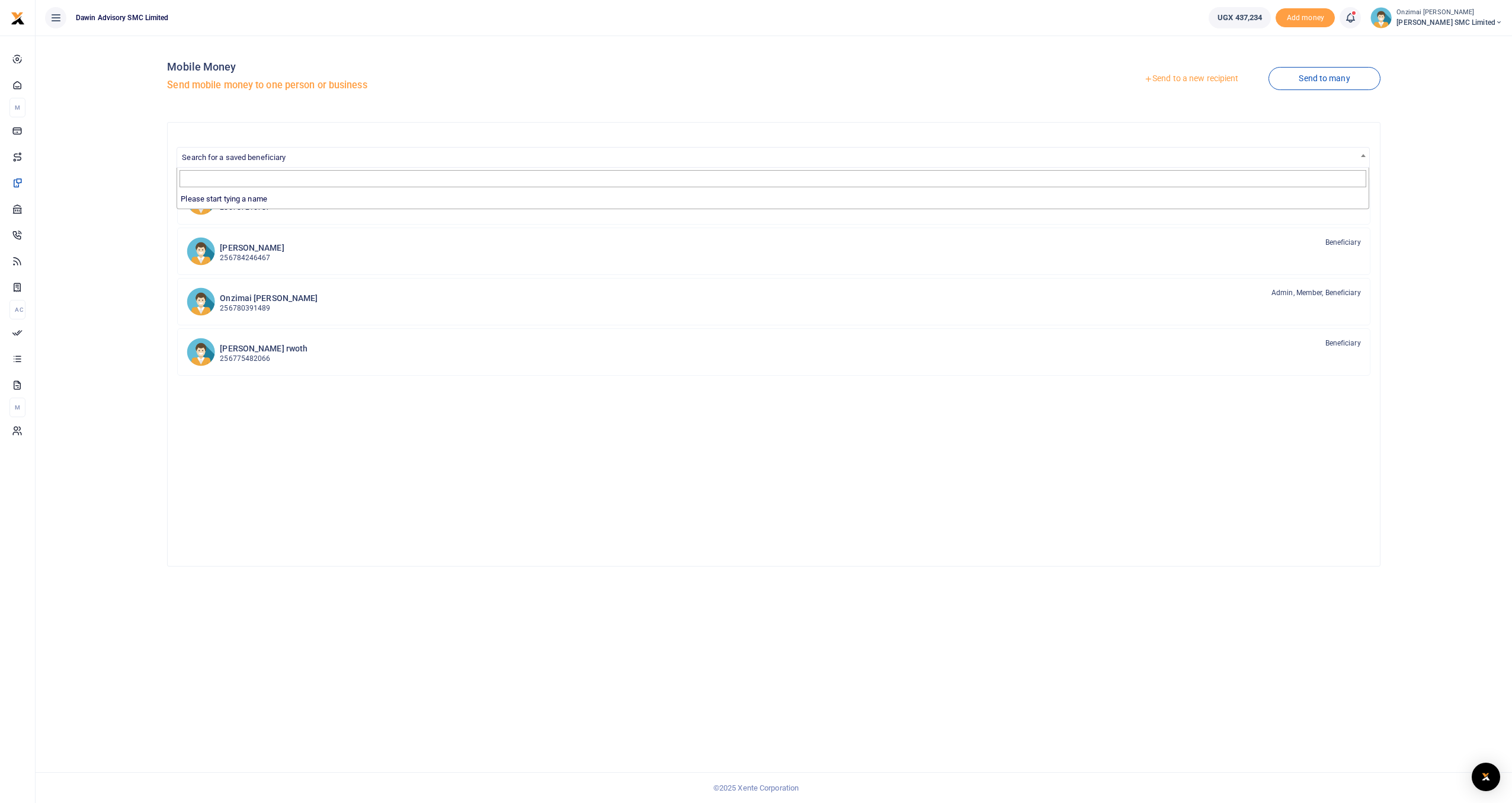
click at [257, 153] on span "Search for a saved beneficiary" at bounding box center [233, 157] width 103 height 9
type input "0750300290"
click at [1166, 79] on link "Send to a new recipient" at bounding box center [1190, 79] width 155 height 22
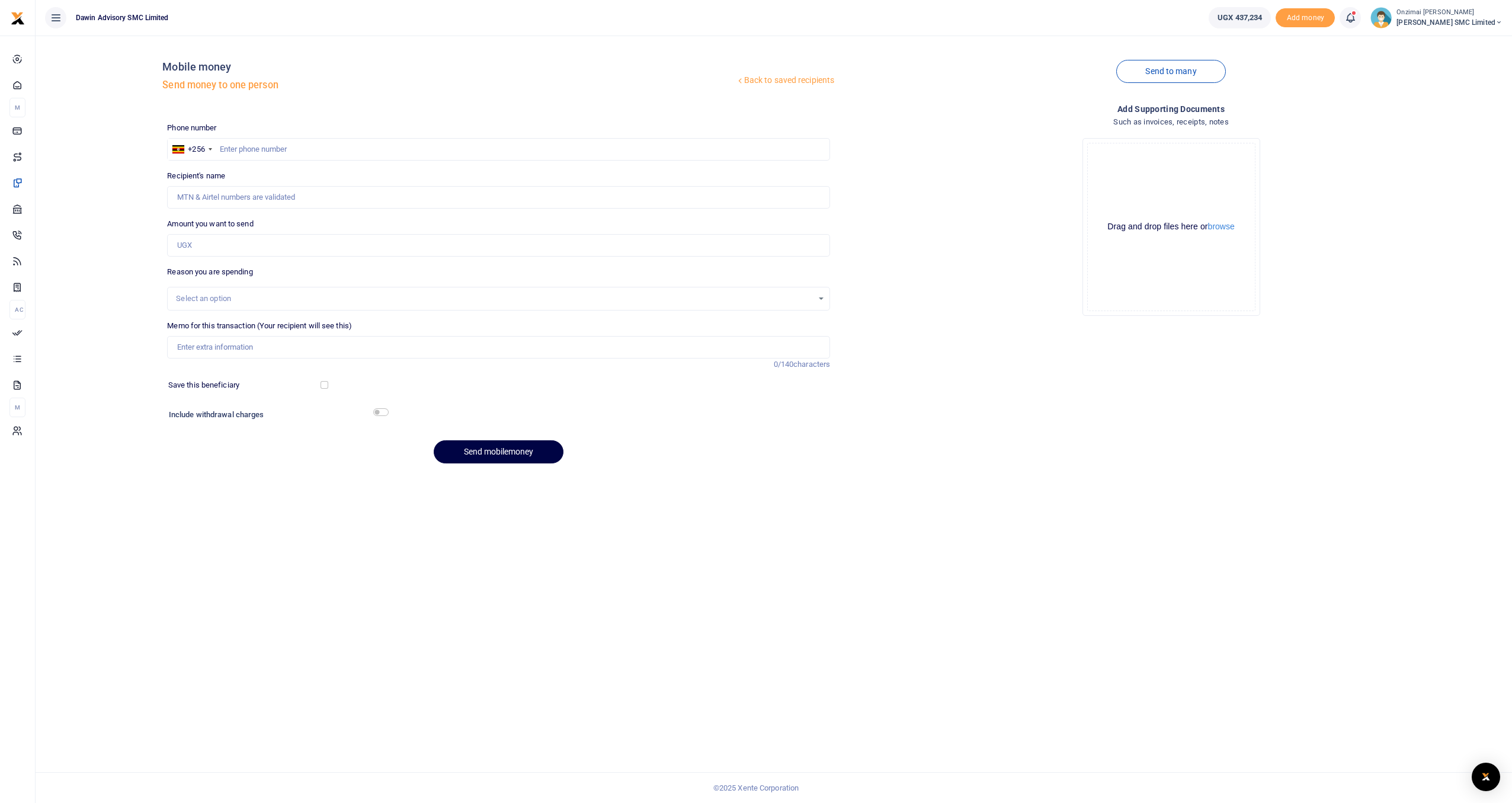
click at [230, 152] on div at bounding box center [756, 401] width 1512 height 803
click at [230, 148] on input "text" at bounding box center [498, 149] width 663 height 22
type input "0750300290"
type input "Fredrick Onzimai"
type input "0750300290"
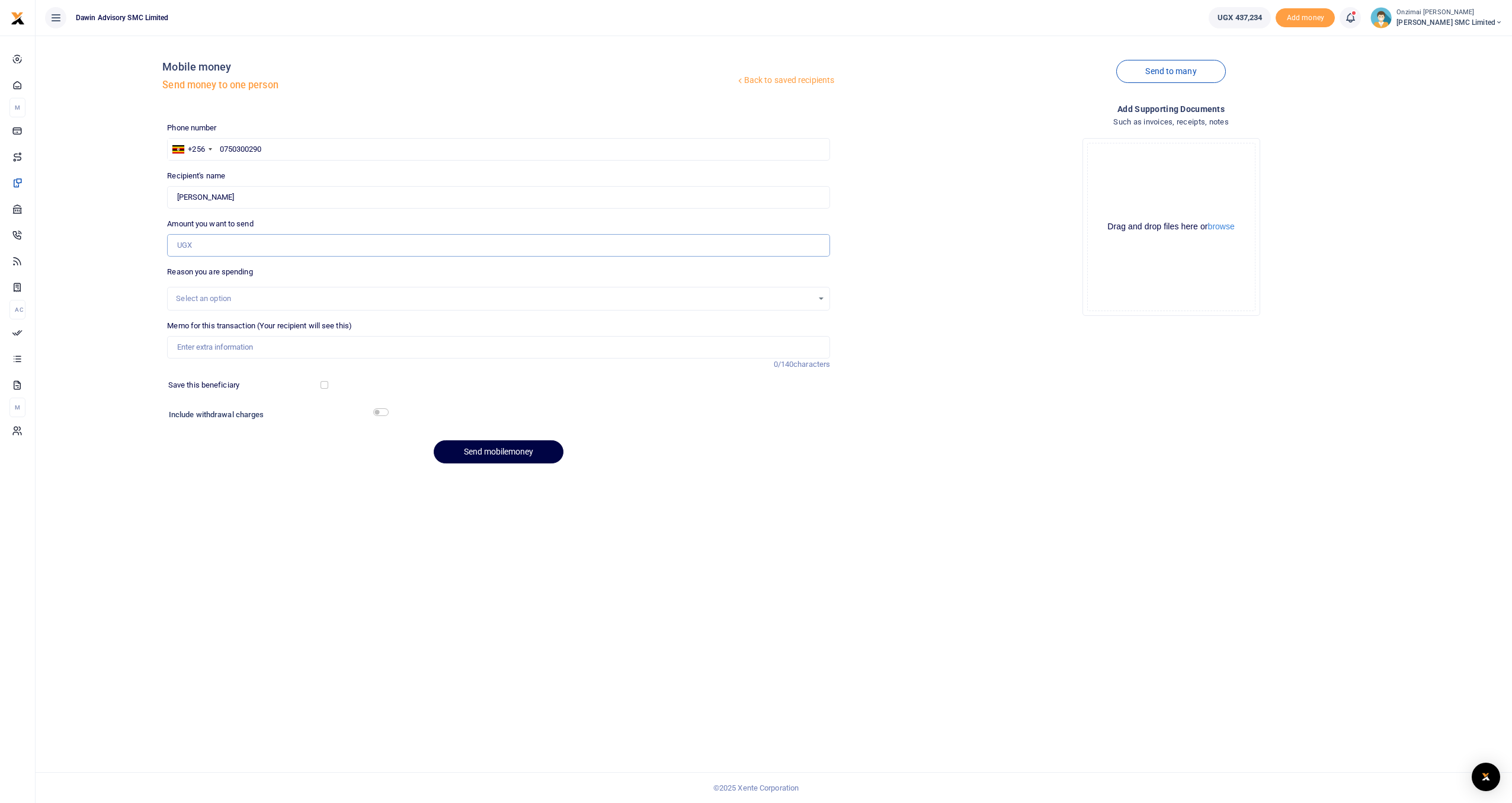
click at [229, 243] on input "Amount you want to send" at bounding box center [498, 245] width 663 height 22
type input "150,000"
click at [224, 302] on div "Select an option" at bounding box center [494, 298] width 637 height 12
type input "F"
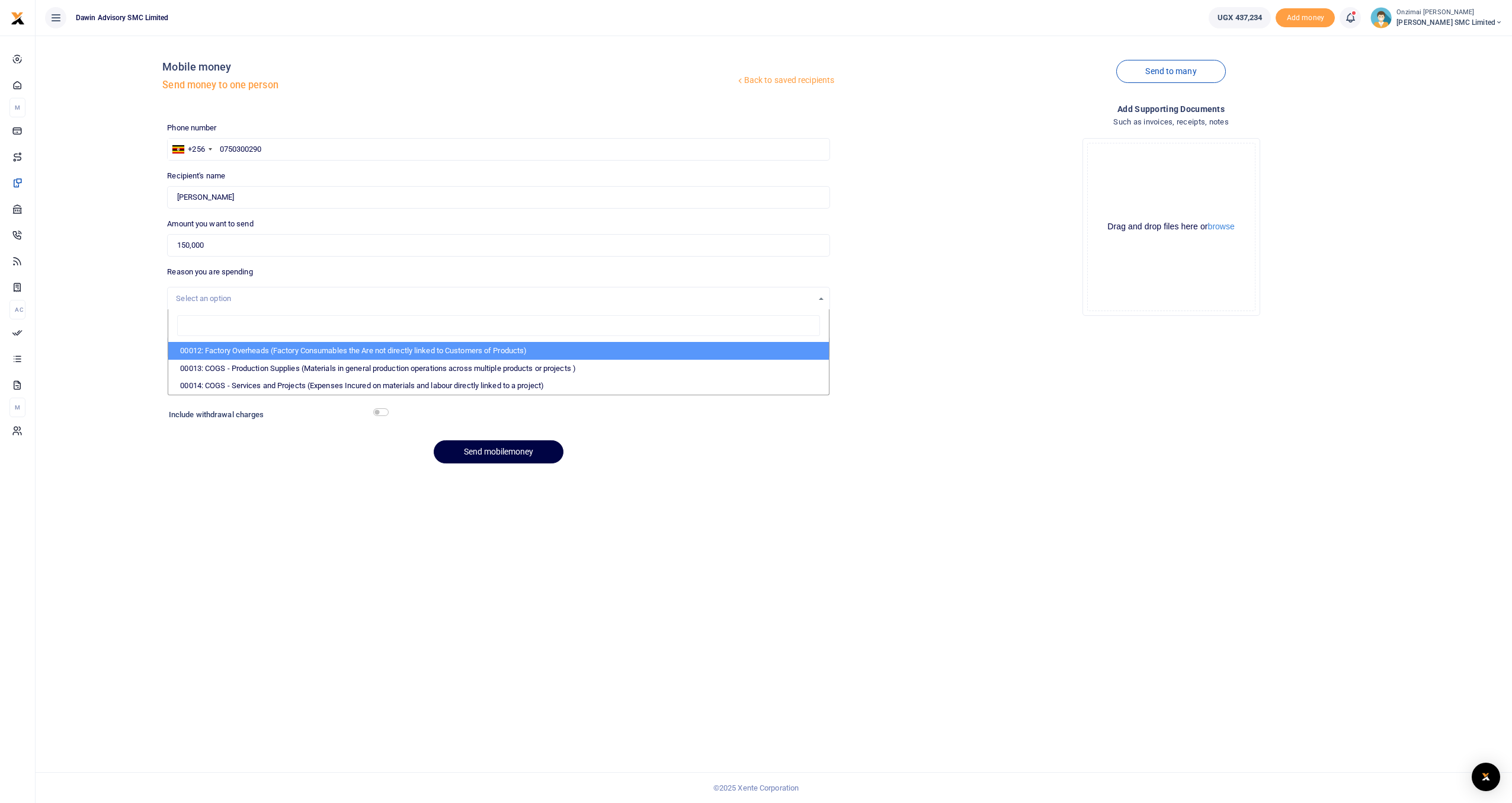
click at [163, 510] on div "Back to saved recipients Mobile money Send money to one person Send to many Pho…" at bounding box center [773, 419] width 1476 height 767
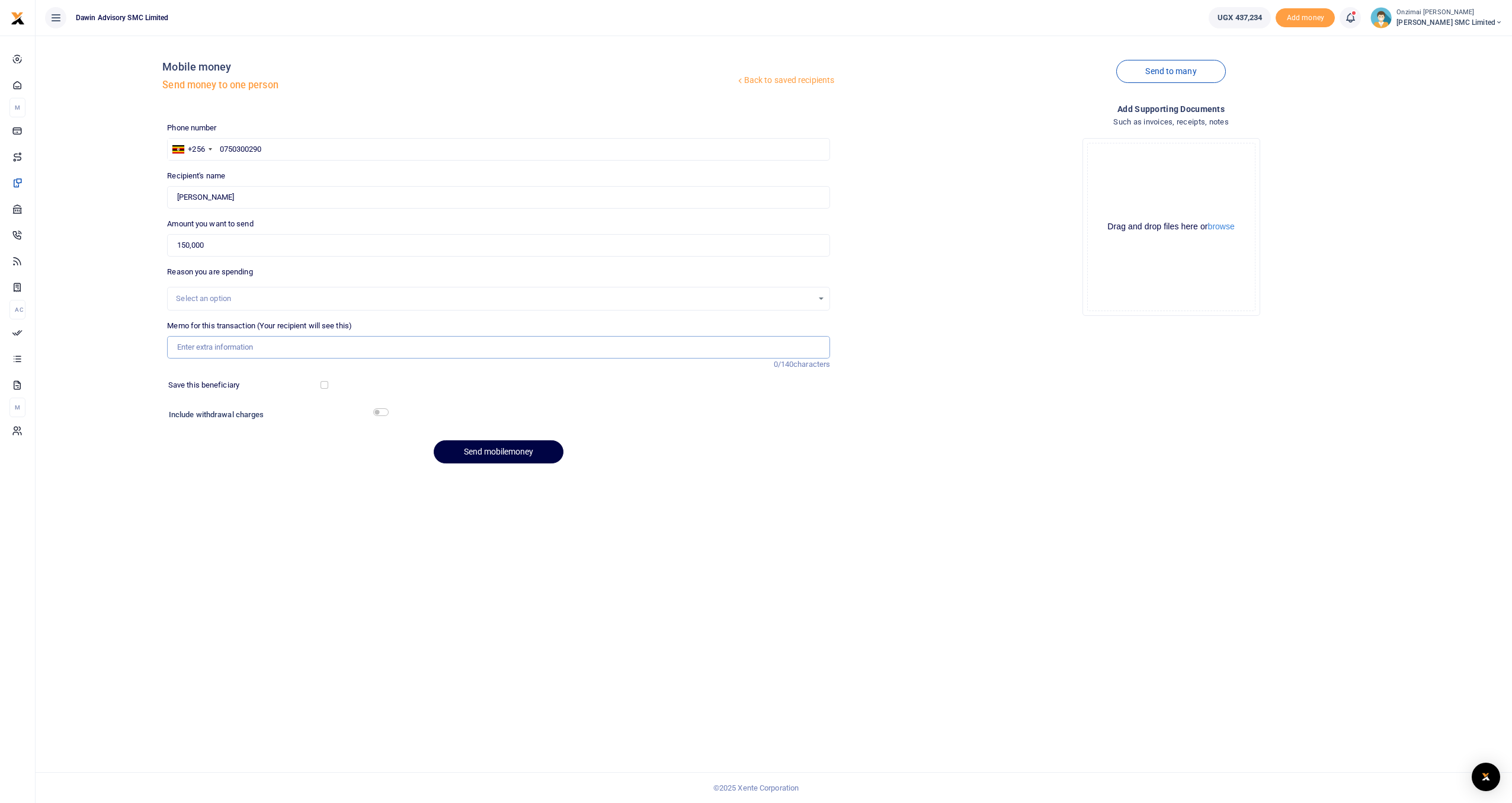
click at [219, 354] on input "Memo for this transaction (Your recipient will see this)" at bounding box center [498, 347] width 663 height 22
type input "Field operations Fuel"
click at [490, 449] on button "Send mobilemoney" at bounding box center [499, 452] width 130 height 23
click at [39, 327] on span "Approvals" at bounding box center [47, 330] width 35 height 12
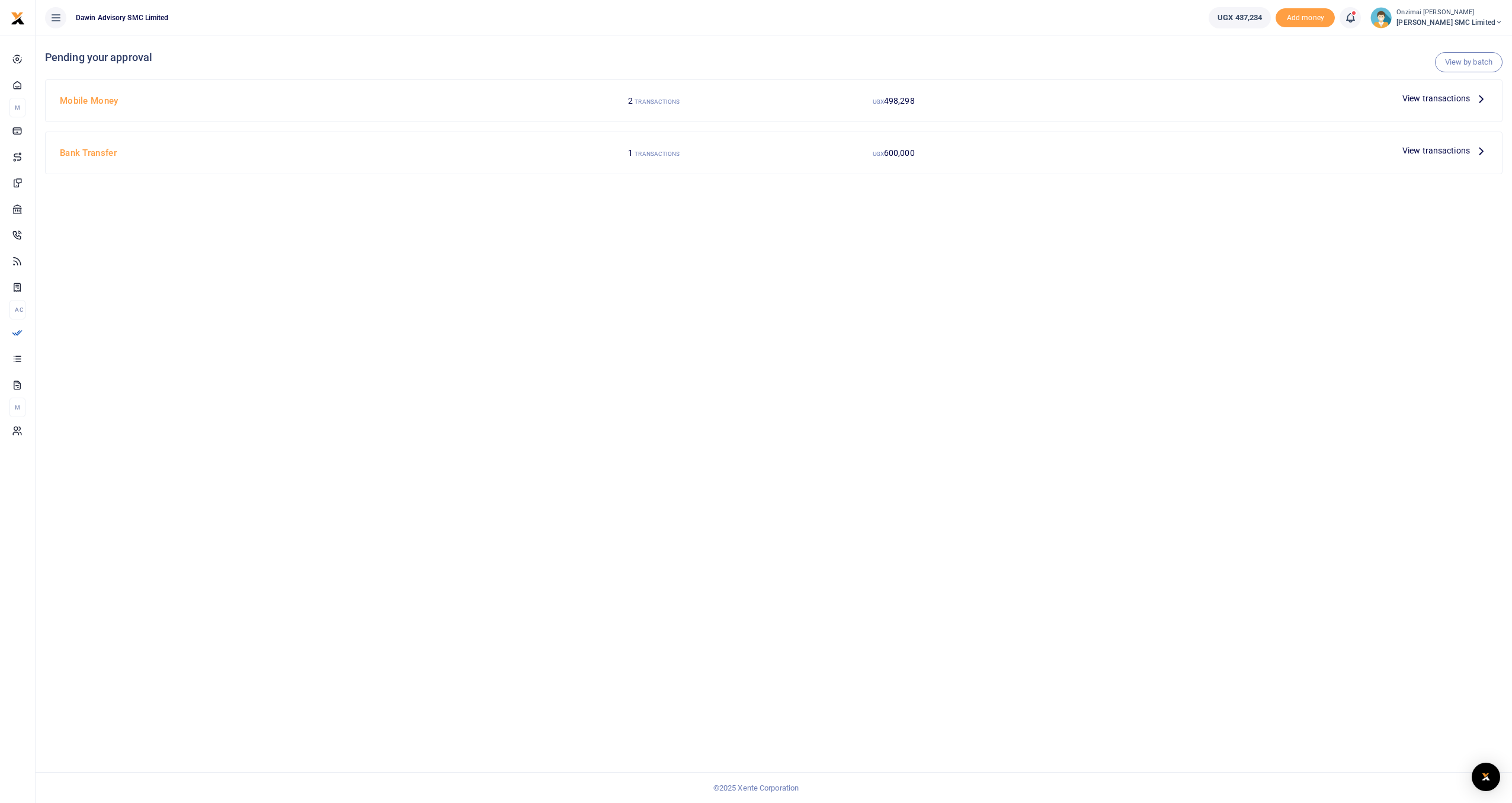
click at [647, 99] on small "TRANSACTIONS" at bounding box center [657, 102] width 45 height 6
click at [1447, 101] on span "View transactions" at bounding box center [1436, 98] width 67 height 13
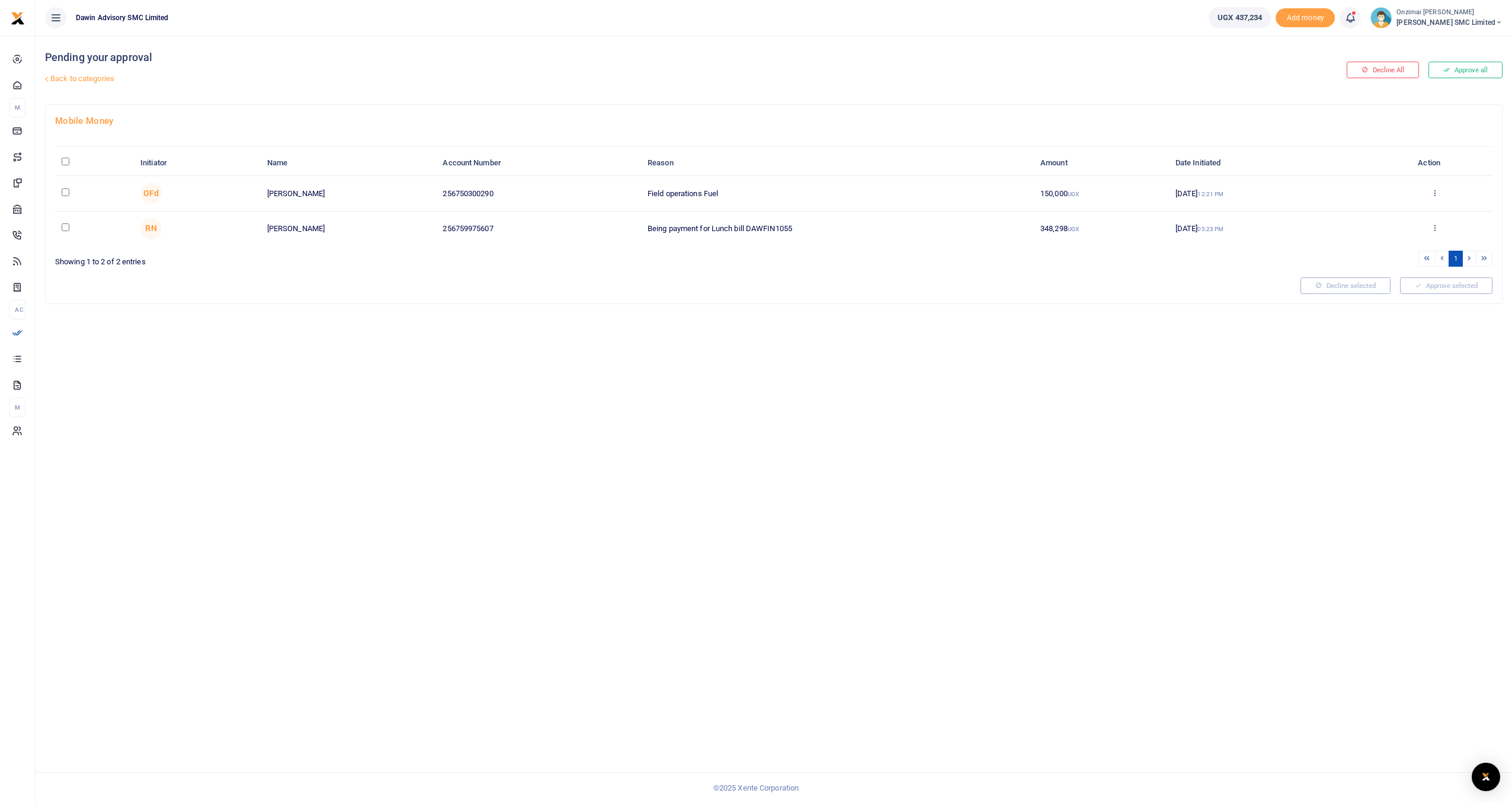
click at [1436, 192] on icon at bounding box center [1435, 193] width 8 height 8
click at [1404, 210] on link "Approve" at bounding box center [1391, 212] width 94 height 17
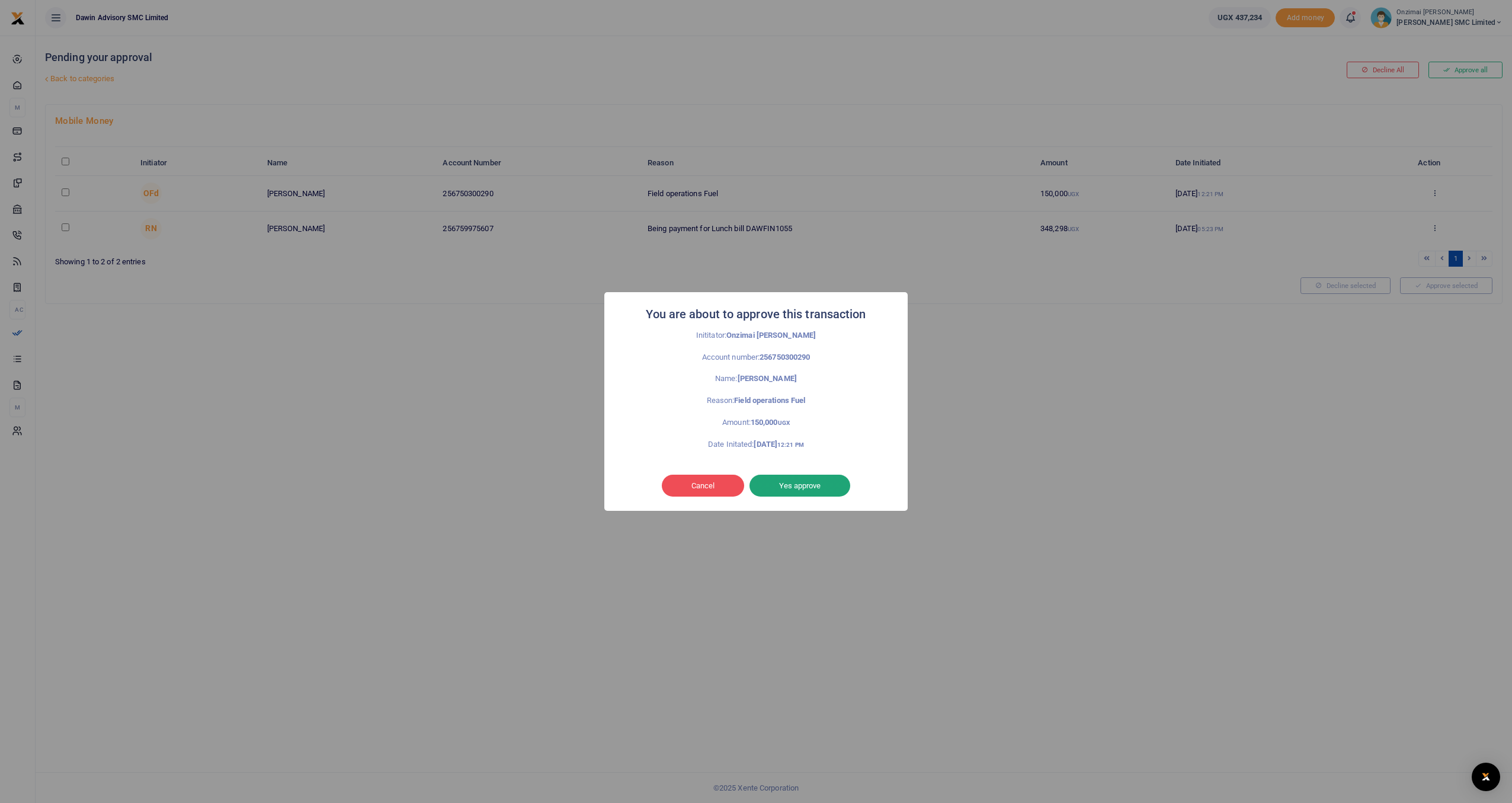
click at [788, 483] on button "Yes approve" at bounding box center [800, 486] width 101 height 22
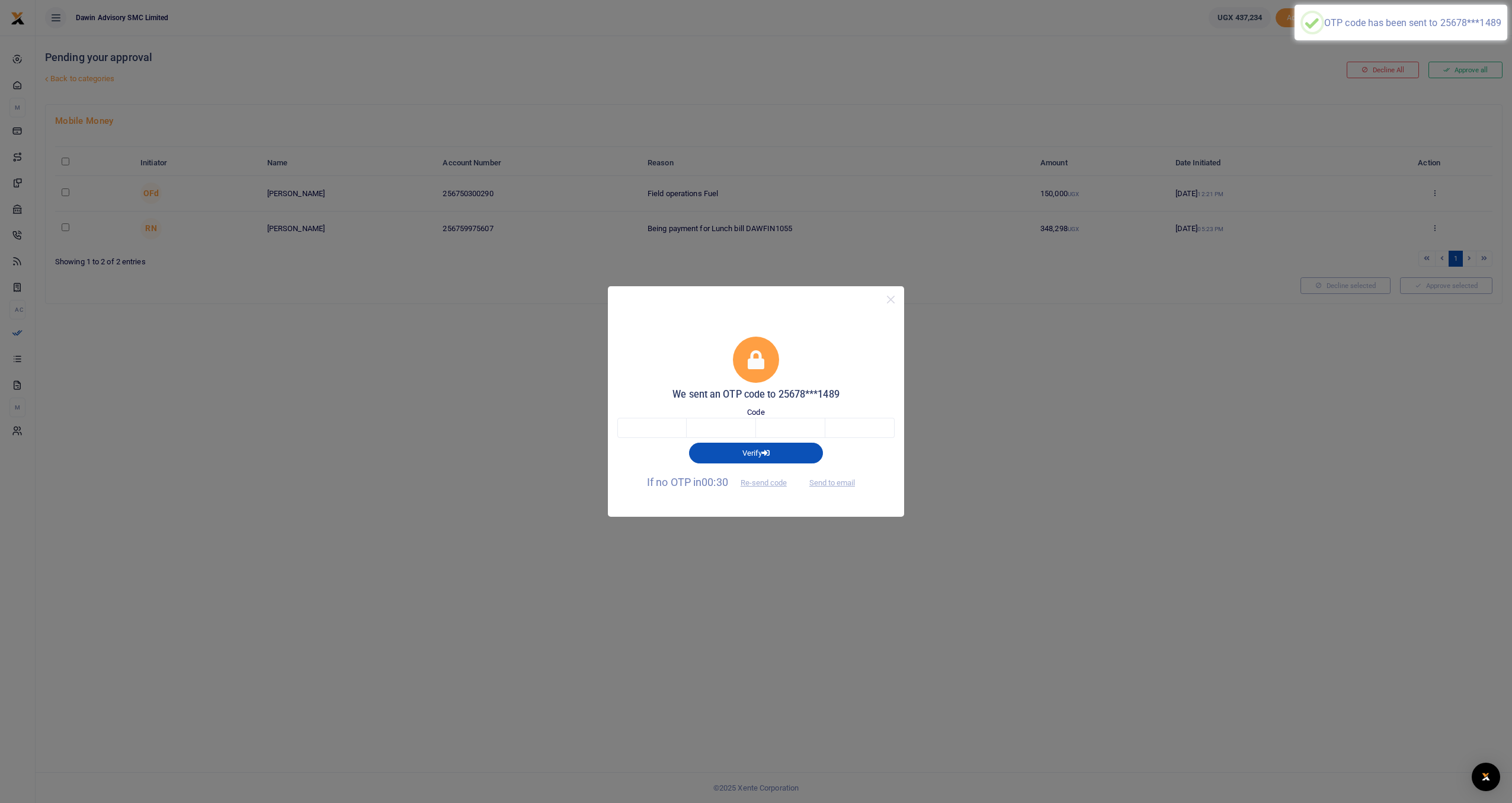
click at [654, 443] on div "Verify" at bounding box center [756, 450] width 286 height 25
click at [659, 432] on input "text" at bounding box center [652, 428] width 69 height 20
type input "4"
type input "0"
type input "7"
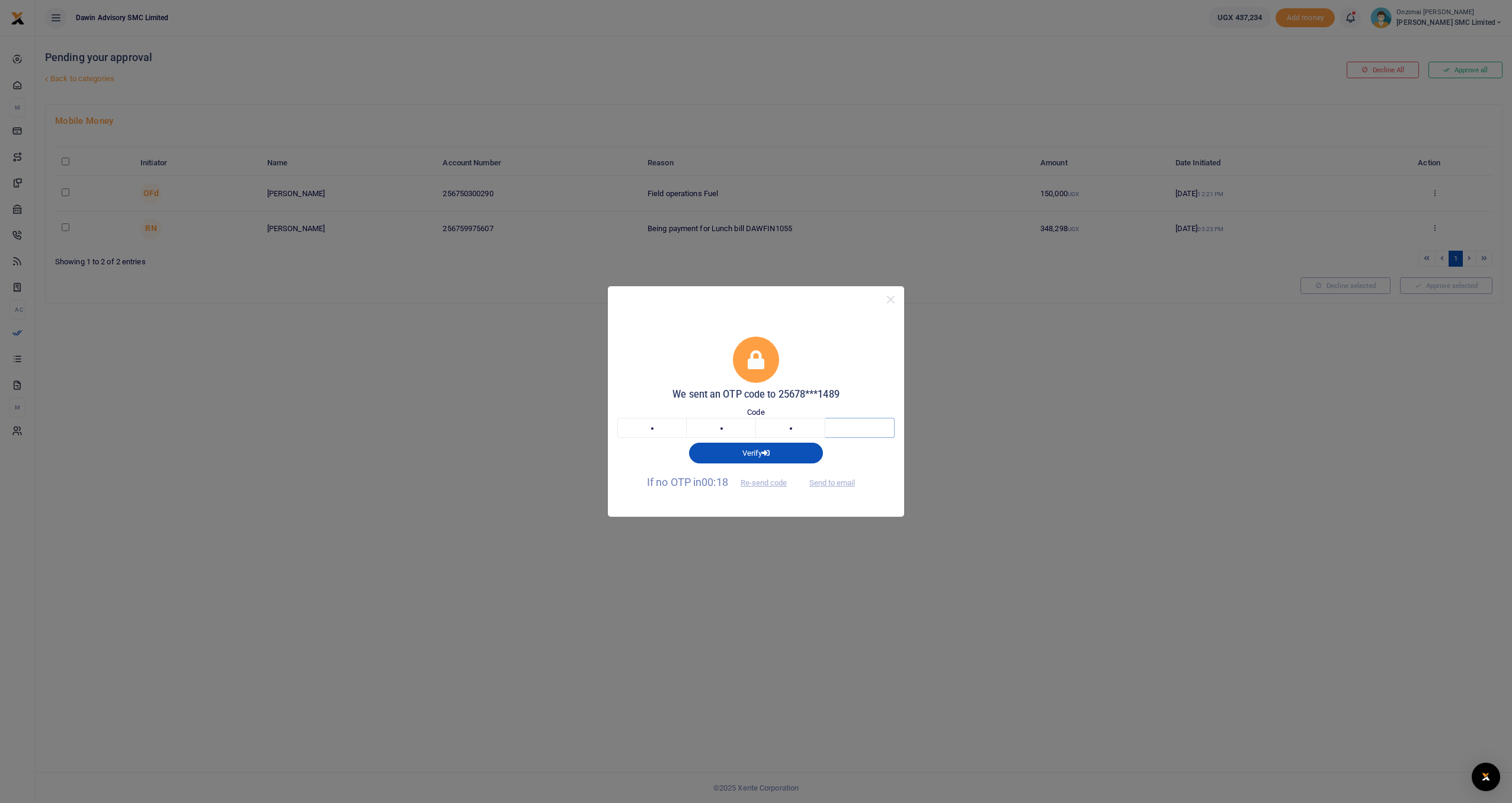
type input "9"
click at [841, 485] on button "Send to email" at bounding box center [832, 482] width 66 height 20
click at [671, 428] on input "text" at bounding box center [652, 428] width 69 height 20
type input "1"
type input "2"
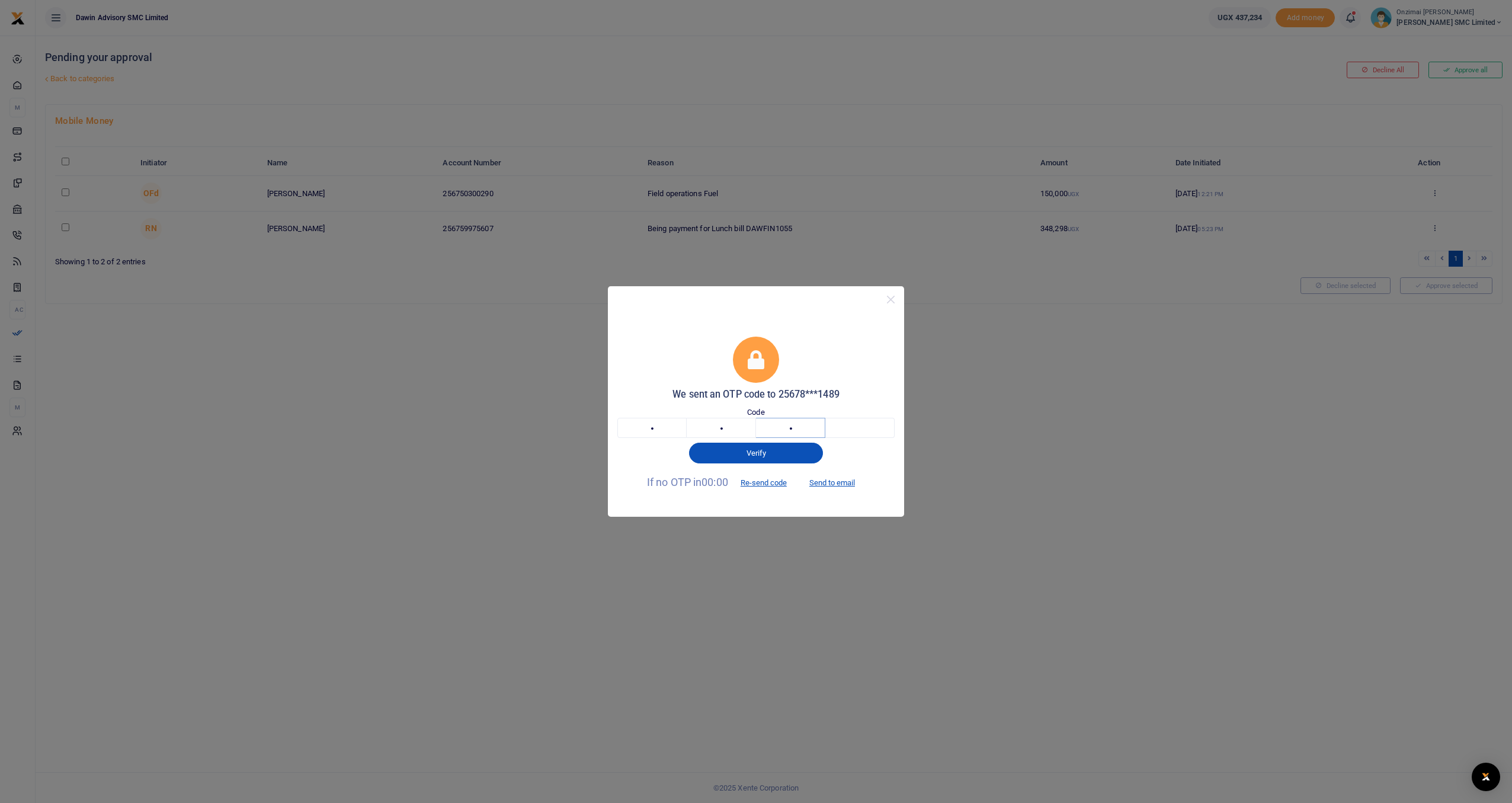
type input "6"
type input "9"
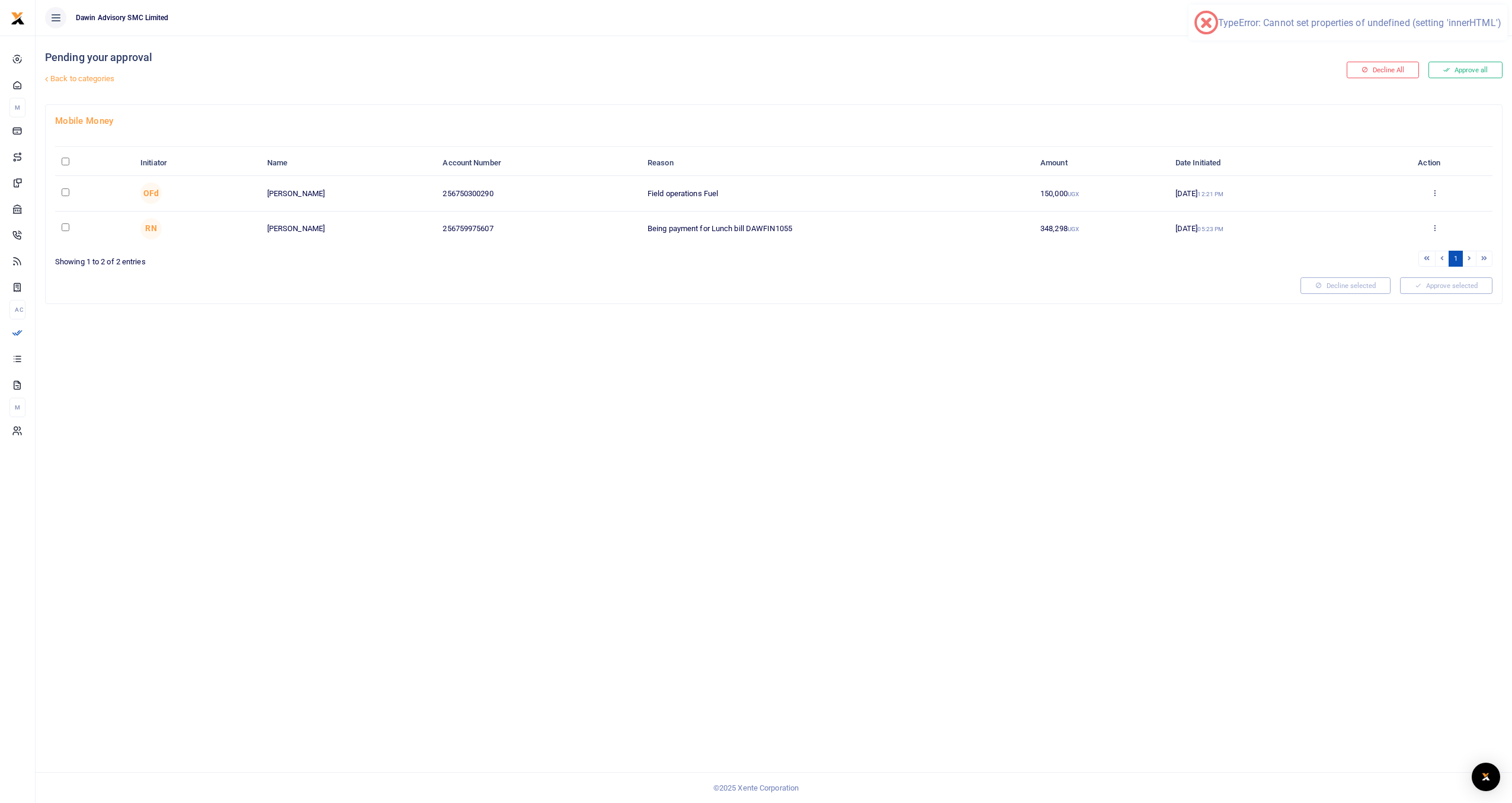
click at [66, 190] on input "checkbox" at bounding box center [66, 193] width 8 height 8
checkbox input "true"
click at [1421, 287] on button "Approve selected (1)" at bounding box center [1442, 286] width 101 height 17
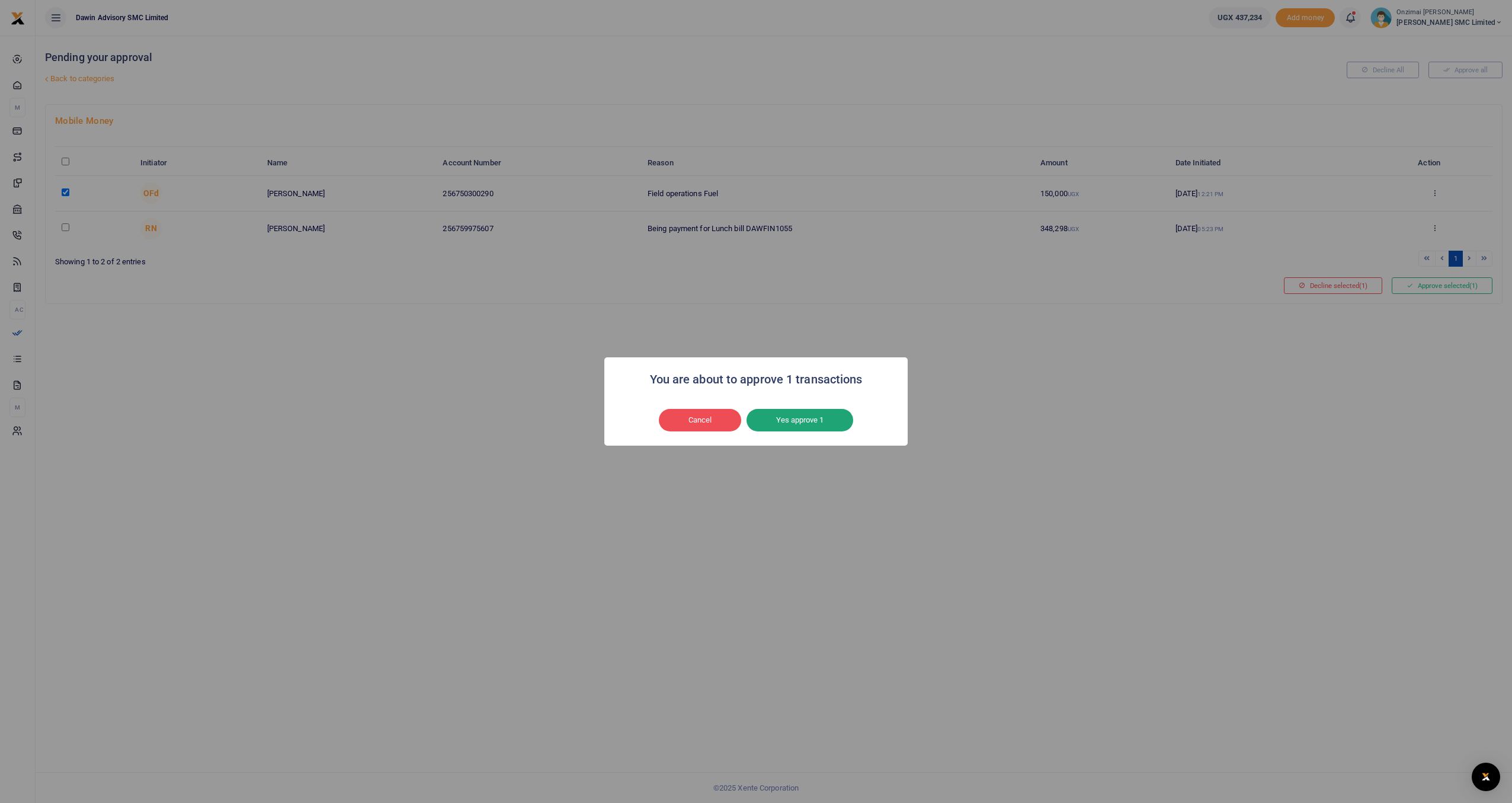
click at [772, 424] on button "Yes approve 1" at bounding box center [800, 420] width 107 height 22
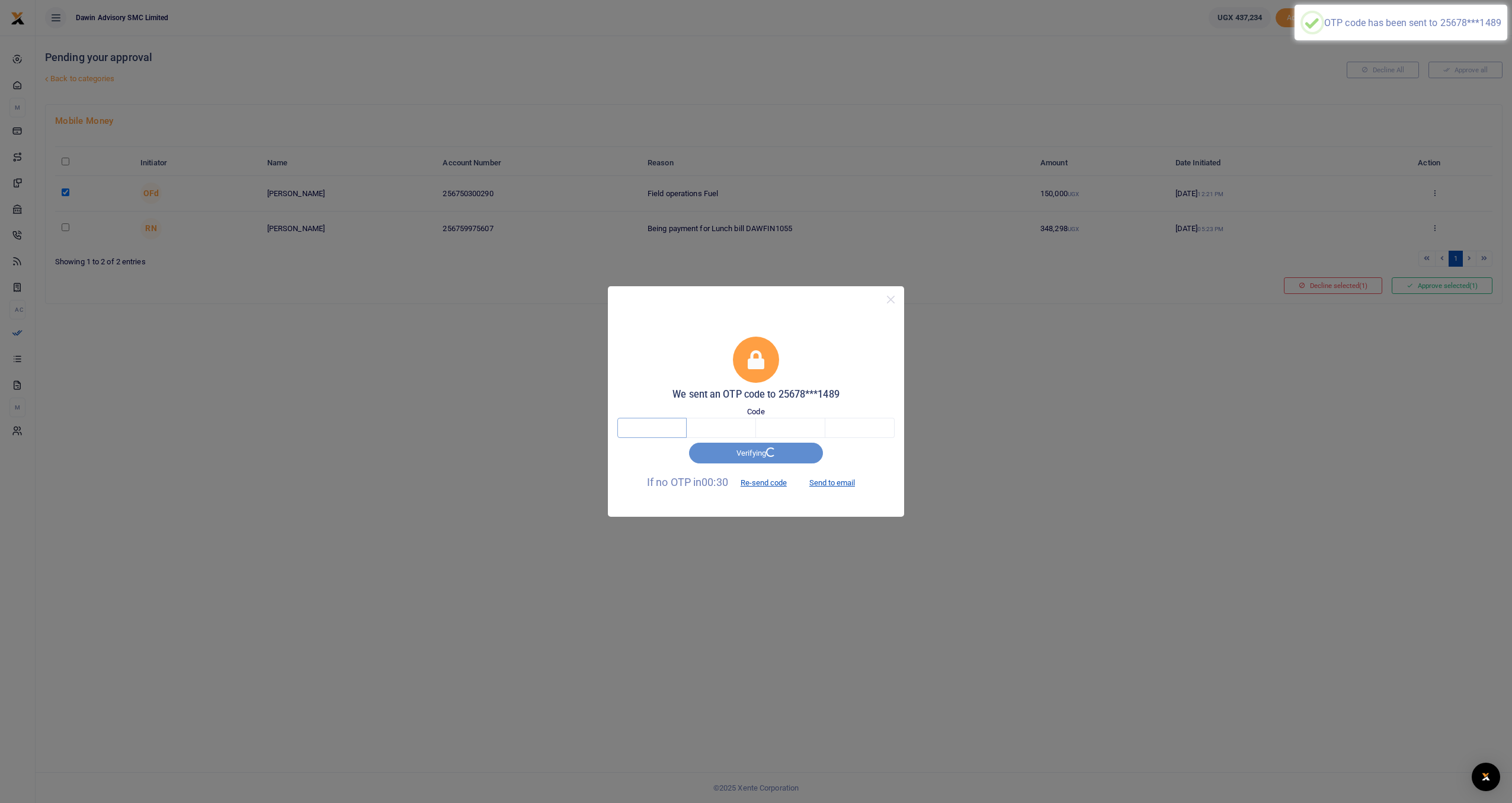
click at [671, 434] on input "text" at bounding box center [652, 428] width 69 height 20
type input "5"
type input "9"
type input "3"
type input "4"
